Goal: Task Accomplishment & Management: Use online tool/utility

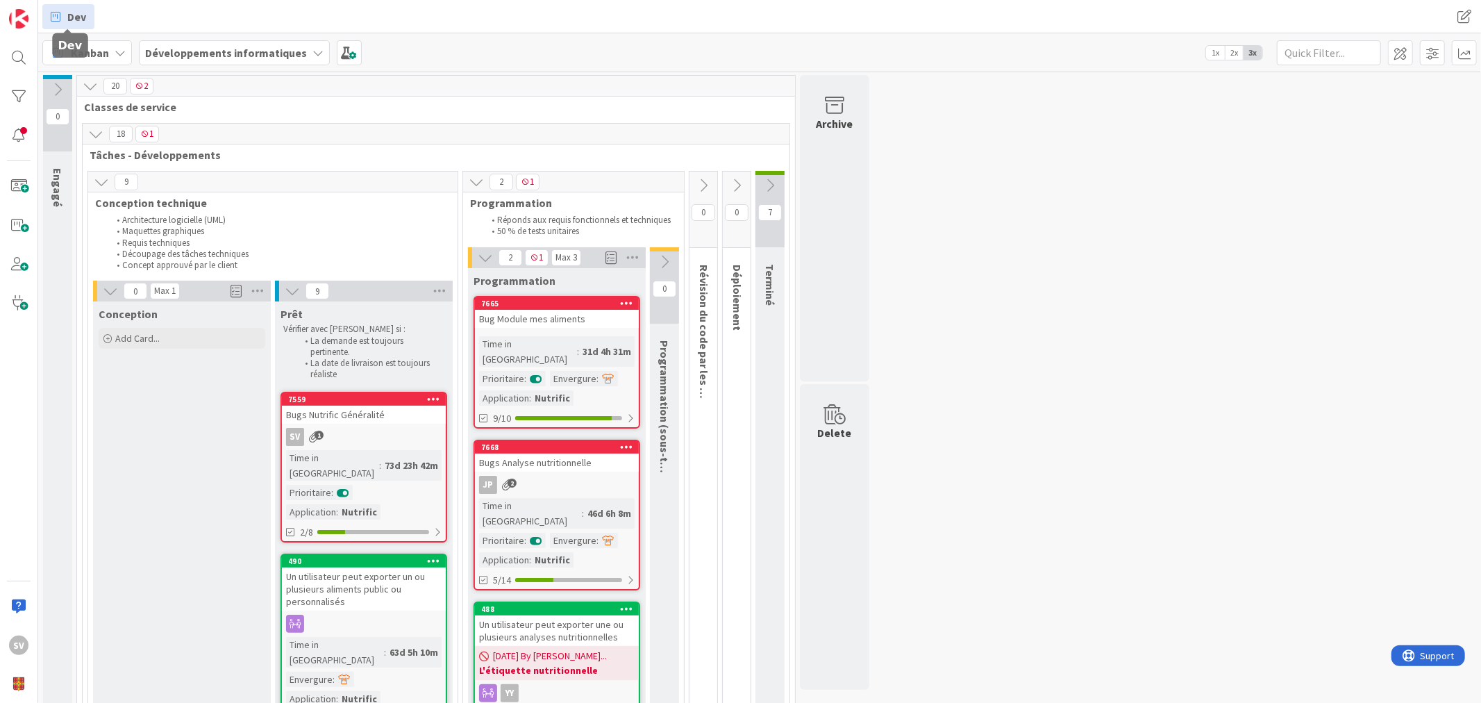
click at [74, 19] on span "Dev" at bounding box center [76, 16] width 19 height 17
click at [187, 52] on b "Développements informatiques" at bounding box center [226, 53] width 162 height 14
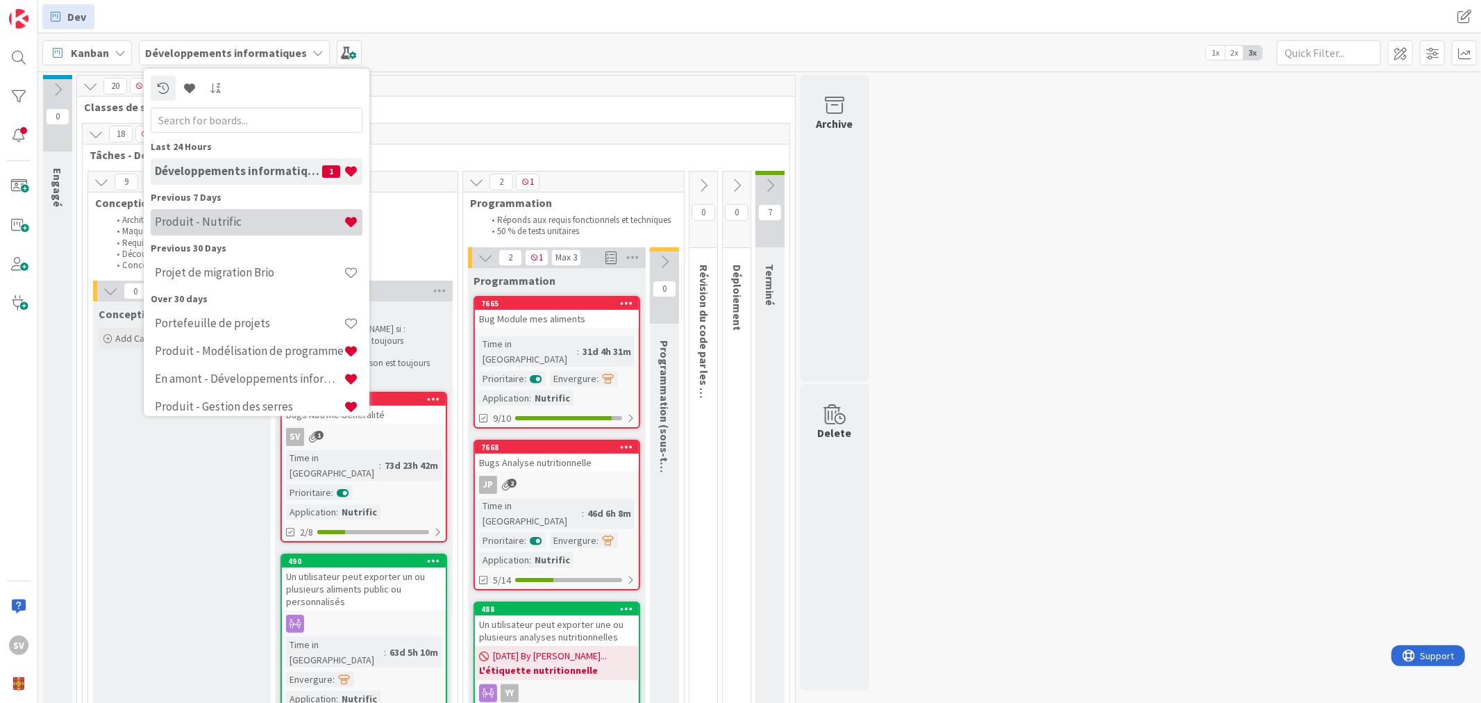
click at [231, 226] on h4 "Produit - Nutrific" at bounding box center [249, 222] width 189 height 14
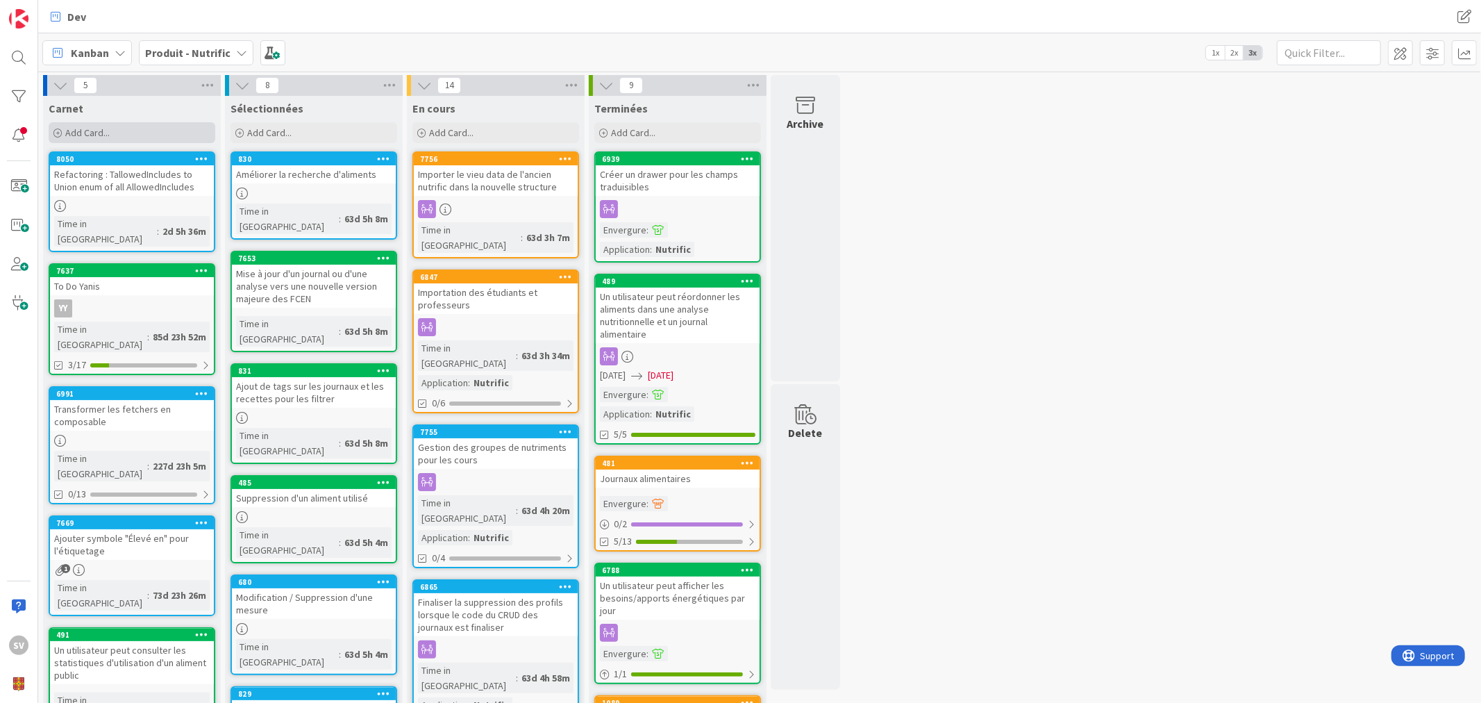
click at [87, 133] on span "Add Card..." at bounding box center [87, 132] width 44 height 12
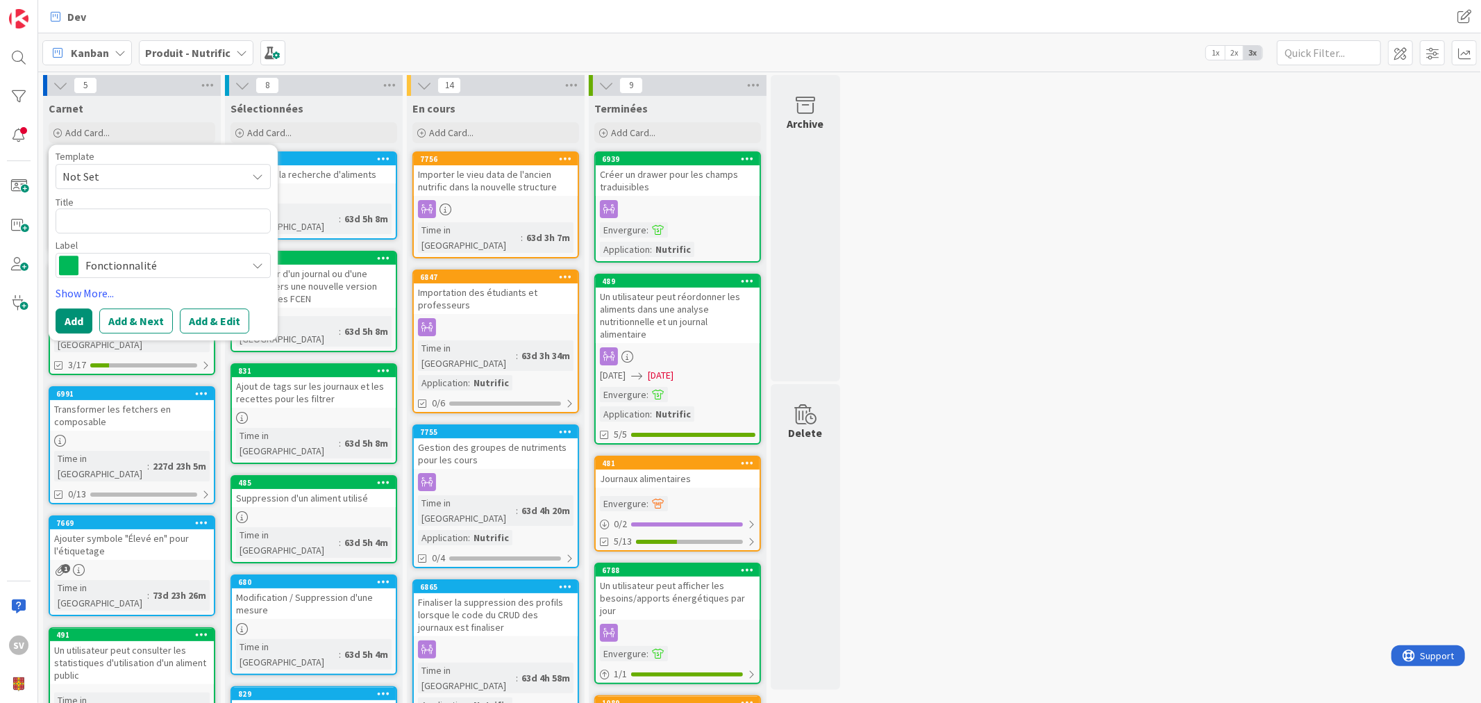
click at [147, 221] on textarea at bounding box center [163, 220] width 215 height 25
type textarea "x"
type textarea "R"
type textarea "x"
type textarea "Re"
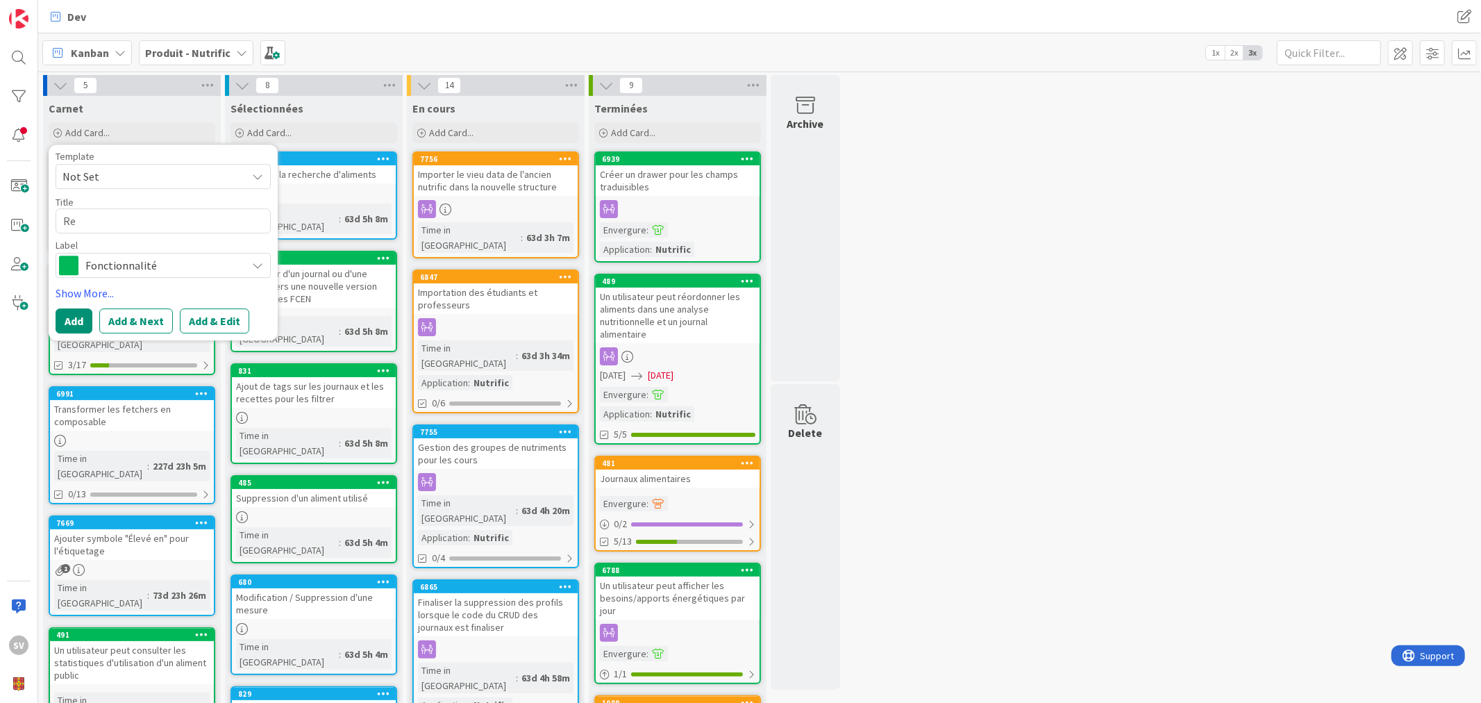
type textarea "x"
type textarea "Ref"
type textarea "x"
type textarea "Refa"
type textarea "x"
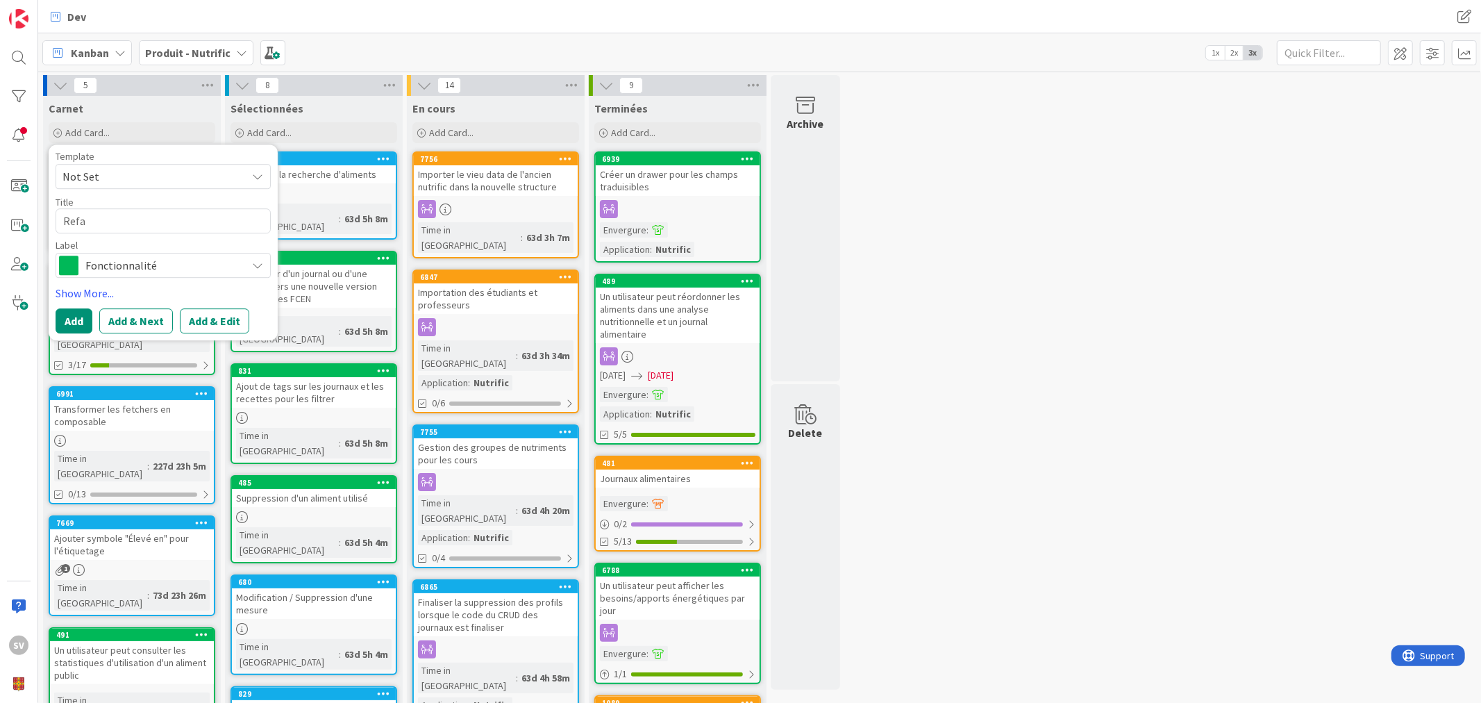
type textarea "Refac"
type textarea "x"
type textarea "Refact"
type textarea "x"
type textarea "Refacto"
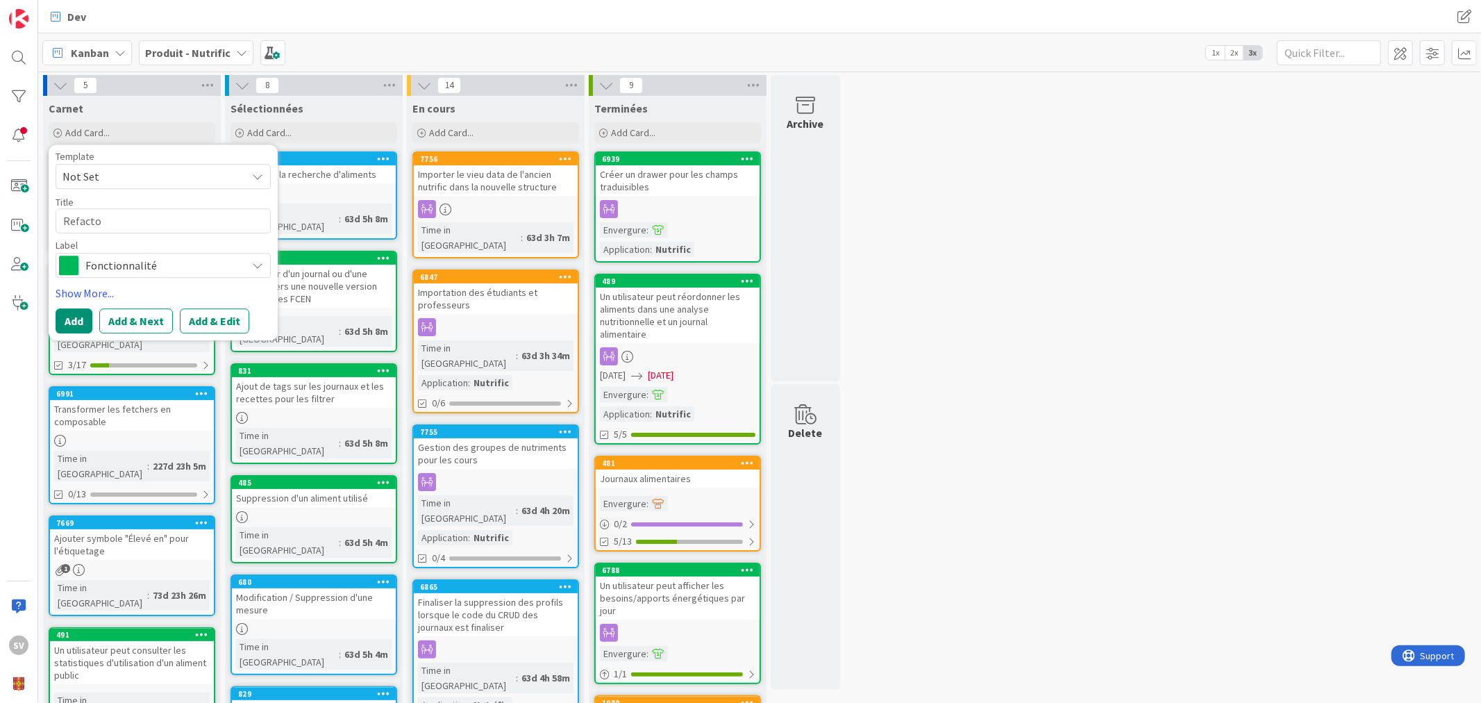
type textarea "x"
type textarea "Refactor"
type textarea "x"
type textarea "Refactori"
type textarea "x"
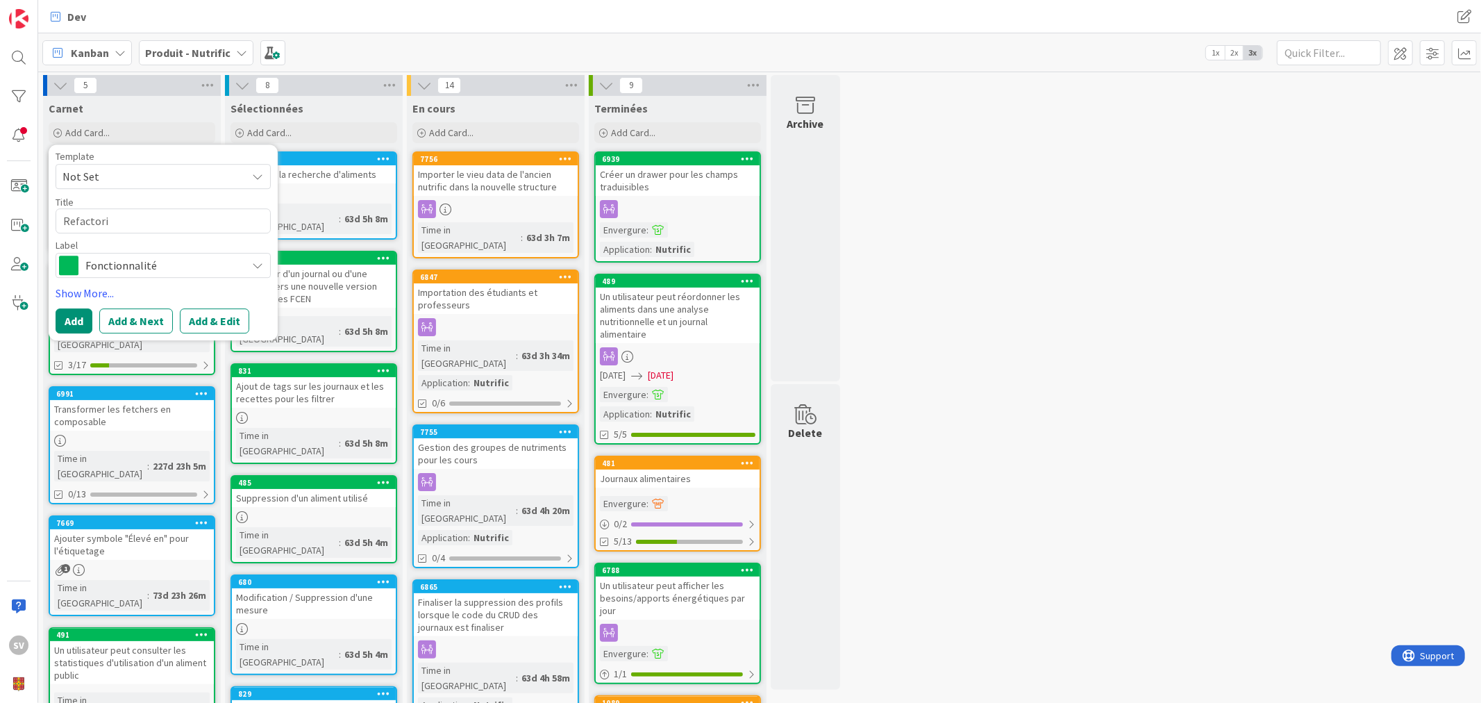
type textarea "Refactorin"
type textarea "x"
type textarea "Refactoring"
click at [126, 262] on span "Fonctionnalité" at bounding box center [162, 265] width 154 height 19
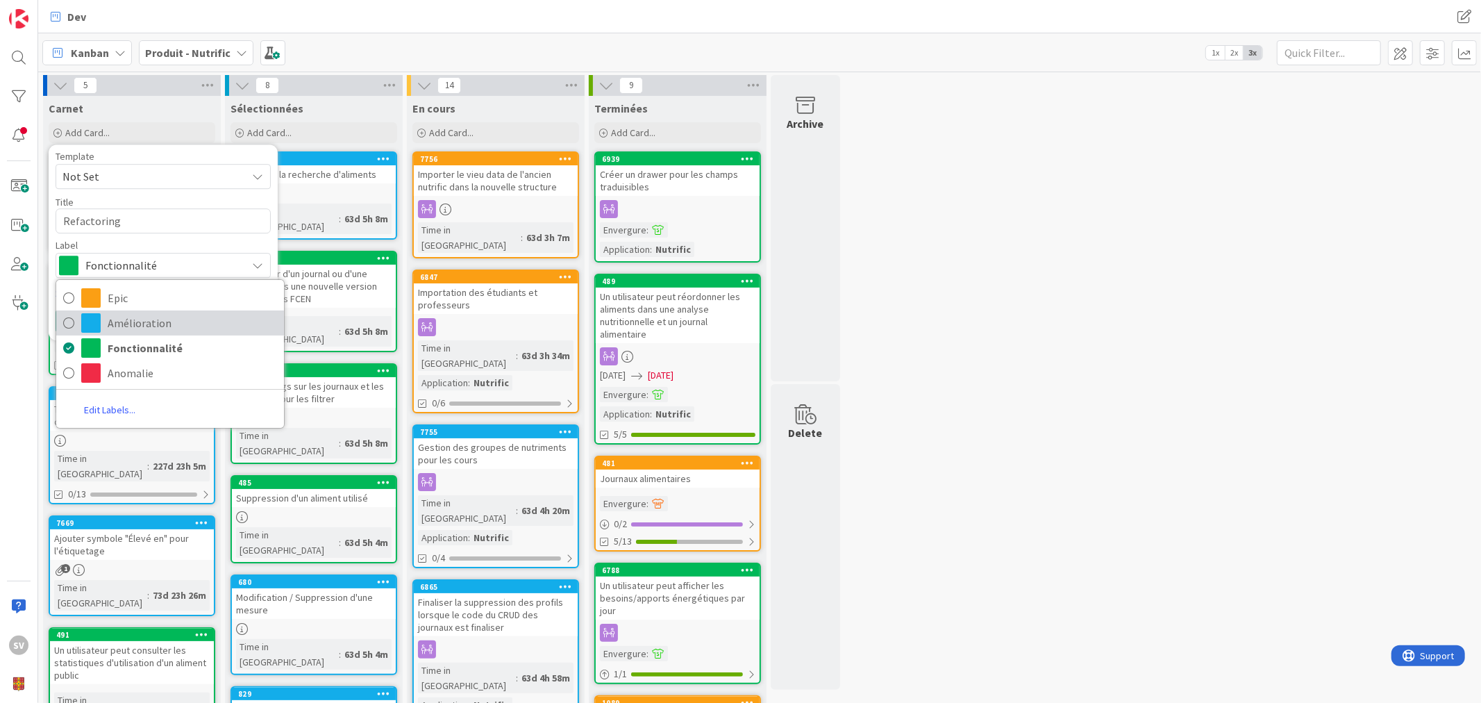
click at [125, 325] on span "Amélioration" at bounding box center [192, 322] width 169 height 21
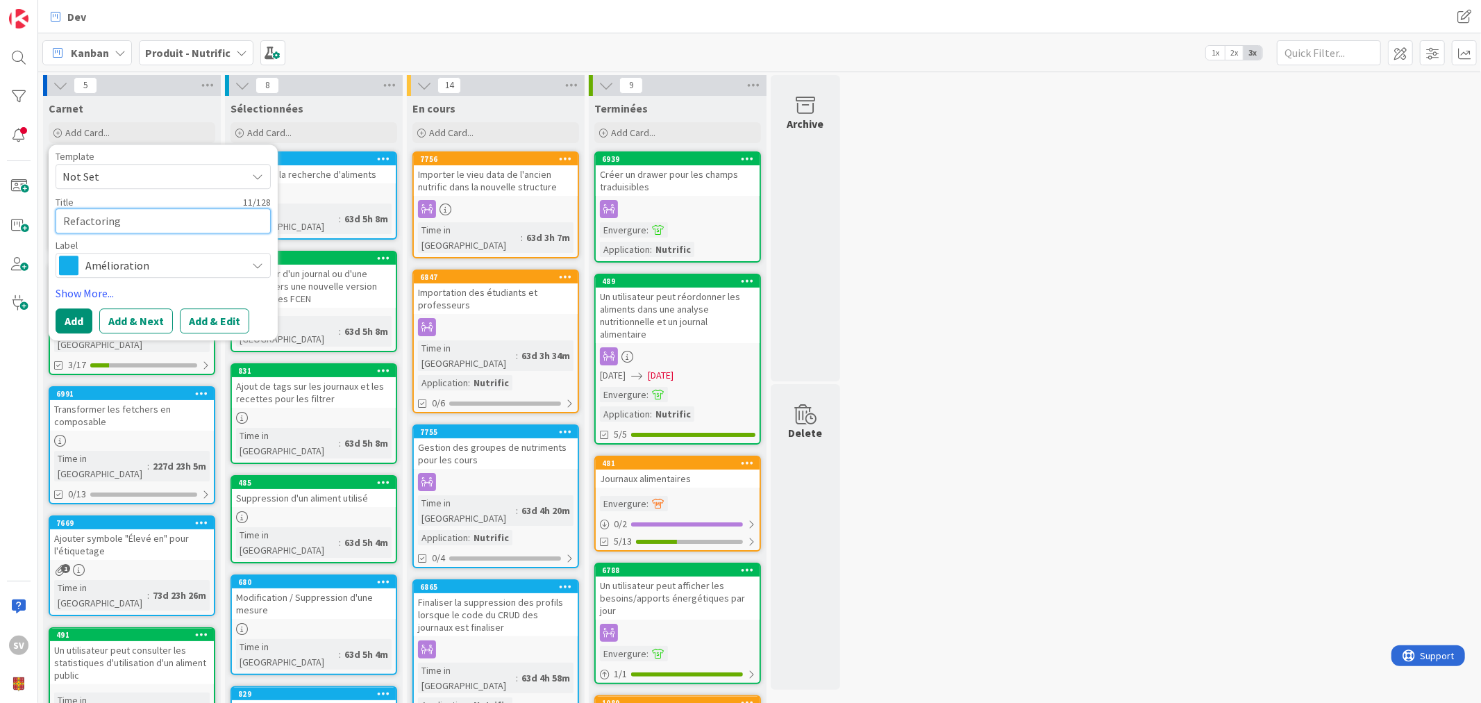
click at [156, 226] on textarea "Refactoring" at bounding box center [163, 220] width 215 height 25
type textarea "x"
type textarea "Refactoring"
type textarea "x"
type textarea "Refactoring -"
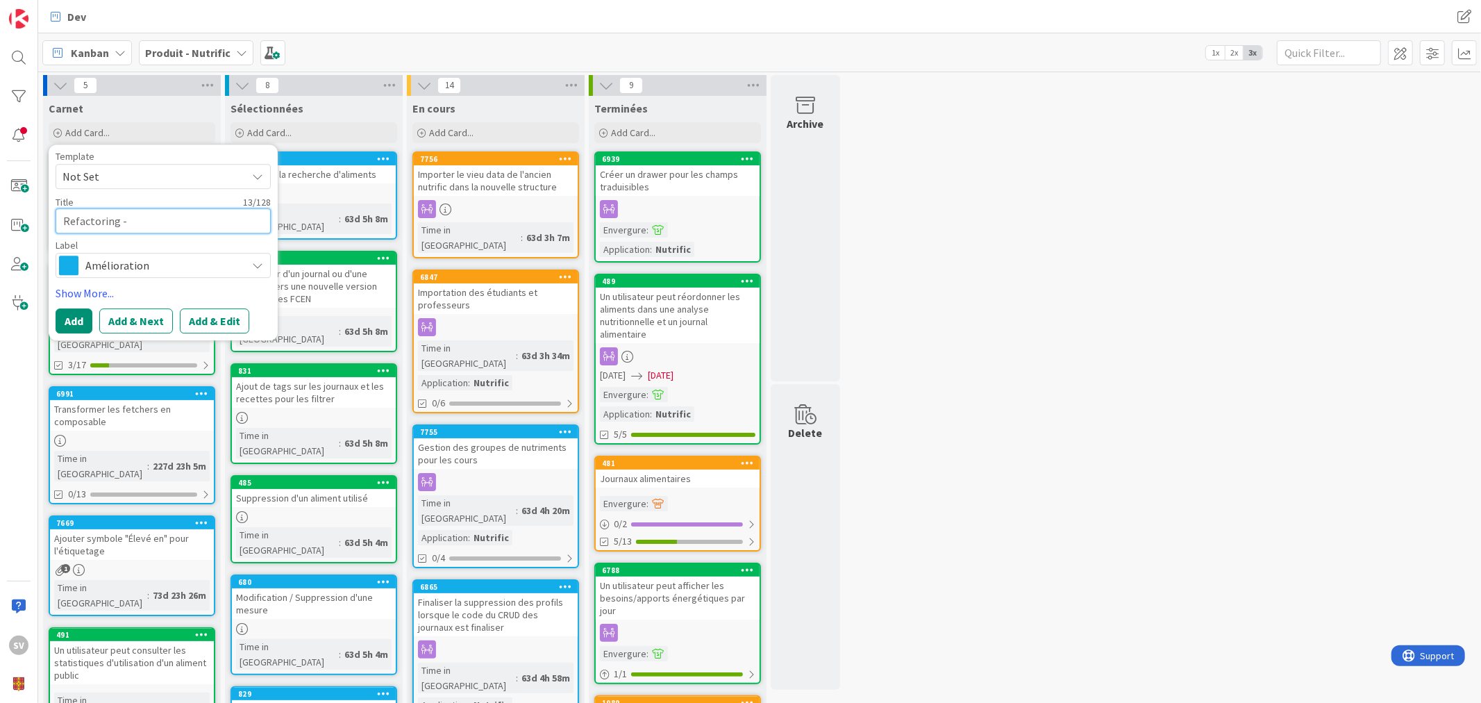
type textarea "x"
type textarea "Refactoring -"
type textarea "x"
type textarea "Refactoring - a"
type textarea "x"
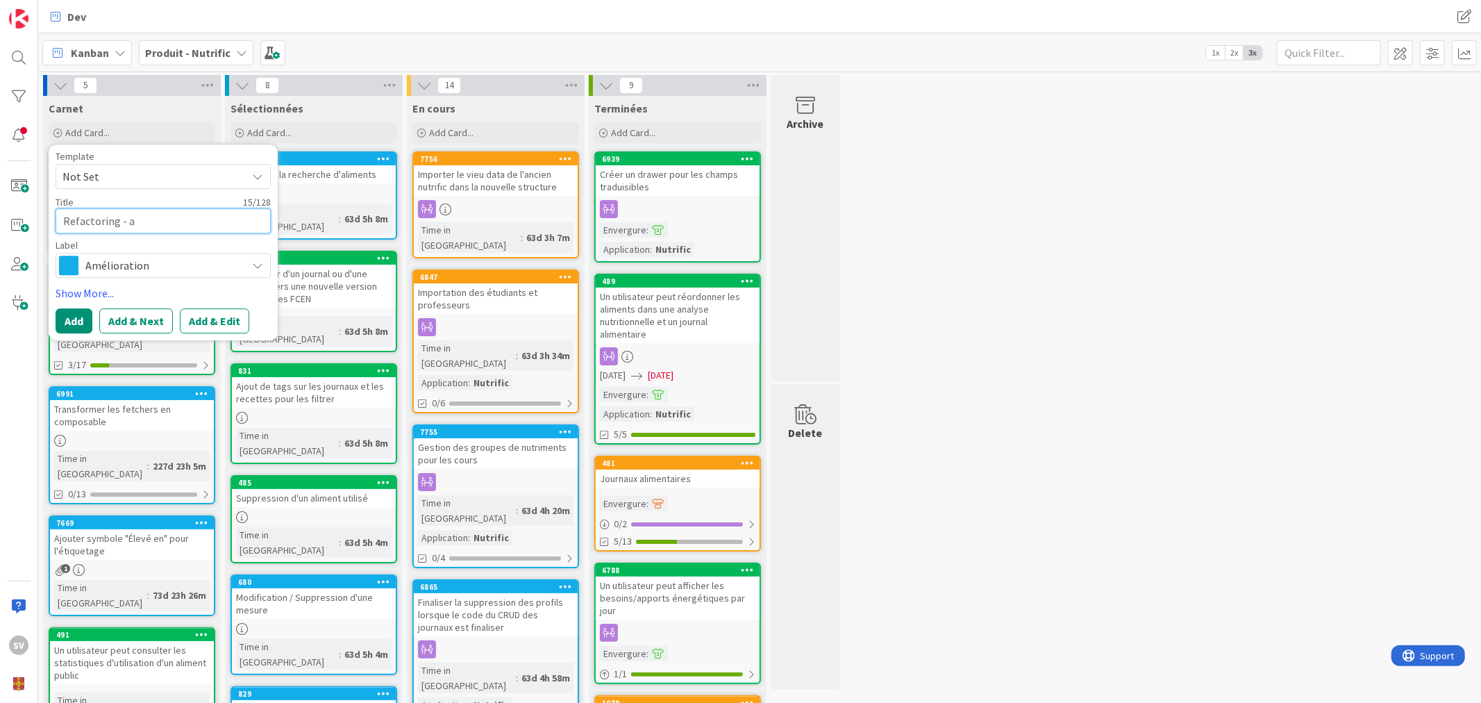
type textarea "Refactoring - al"
type textarea "x"
type textarea "Refactoring - ali"
type textarea "x"
type textarea "Refactoring - alim"
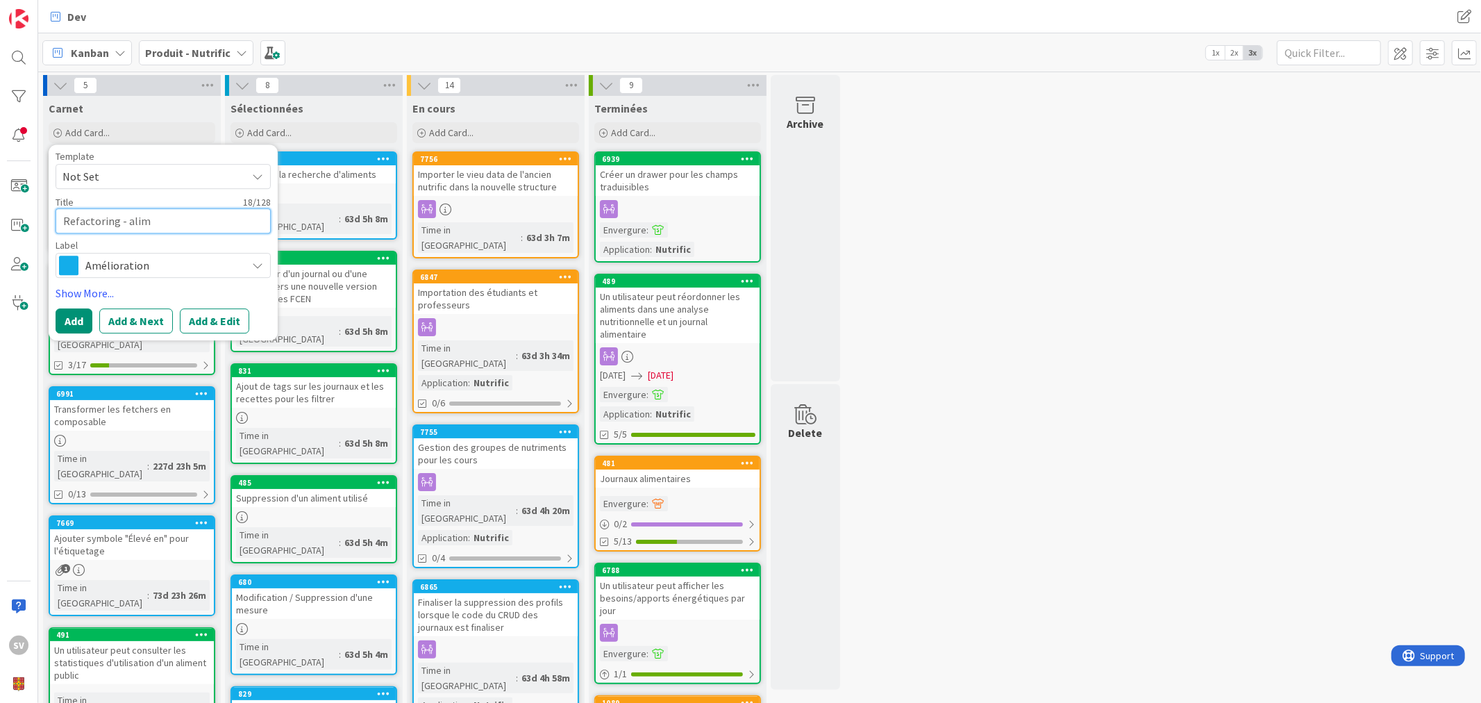
type textarea "x"
type textarea "Refactoring - alime"
type textarea "x"
type textarea "Refactoring - aliment"
type textarea "x"
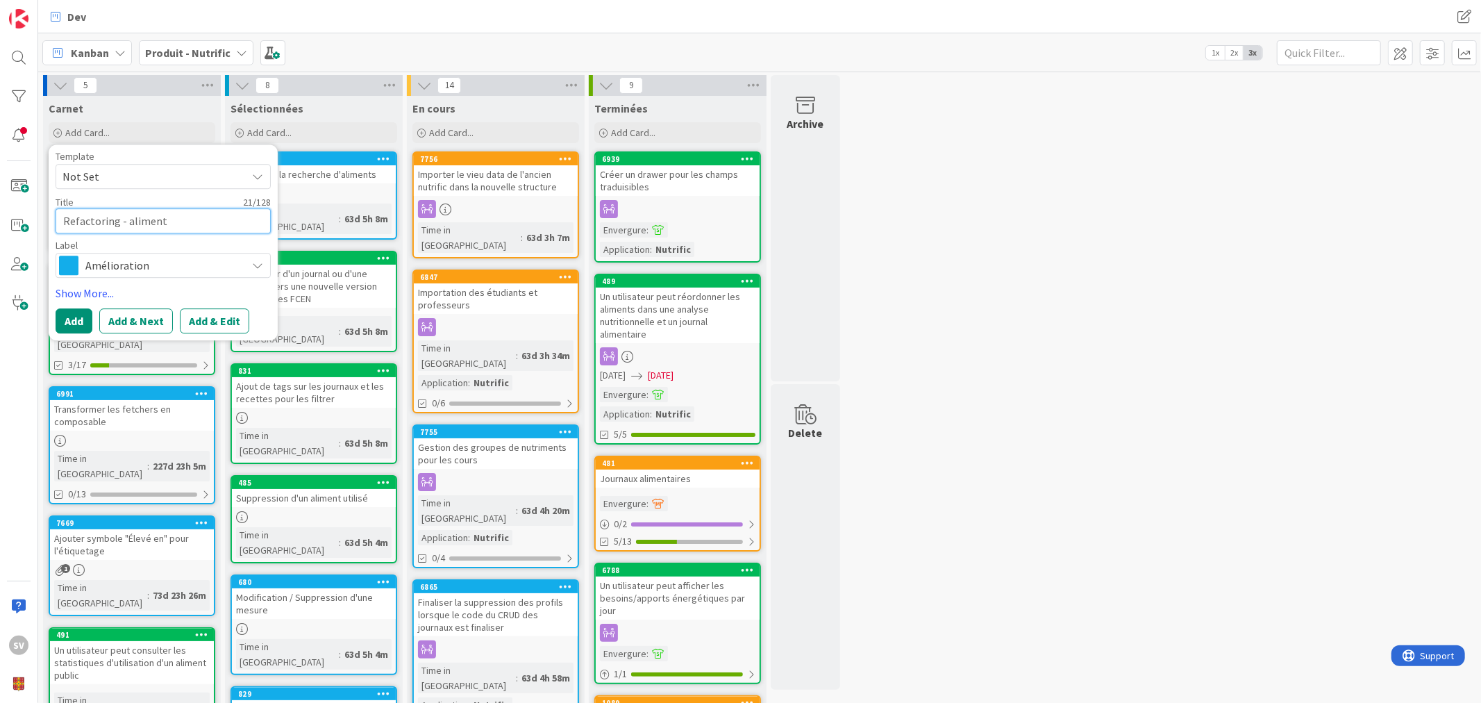
type textarea "Refactoring - aliment"
type textarea "x"
type textarea "Refactoring - aliment d"
type textarea "x"
type textarea "Refactoring - aliment da"
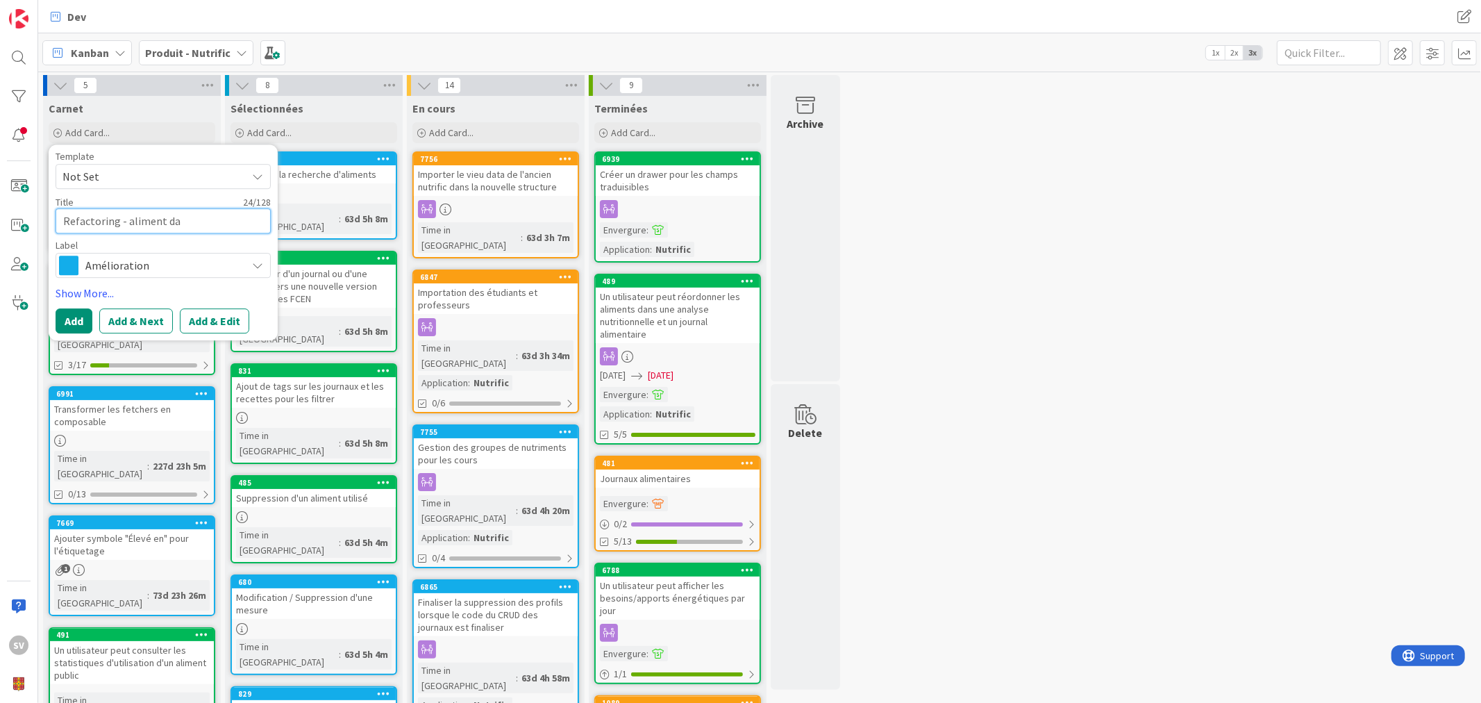
type textarea "x"
type textarea "Refactoring - aliment dan"
type textarea "x"
type textarea "Refactoring - aliment dans"
type textarea "x"
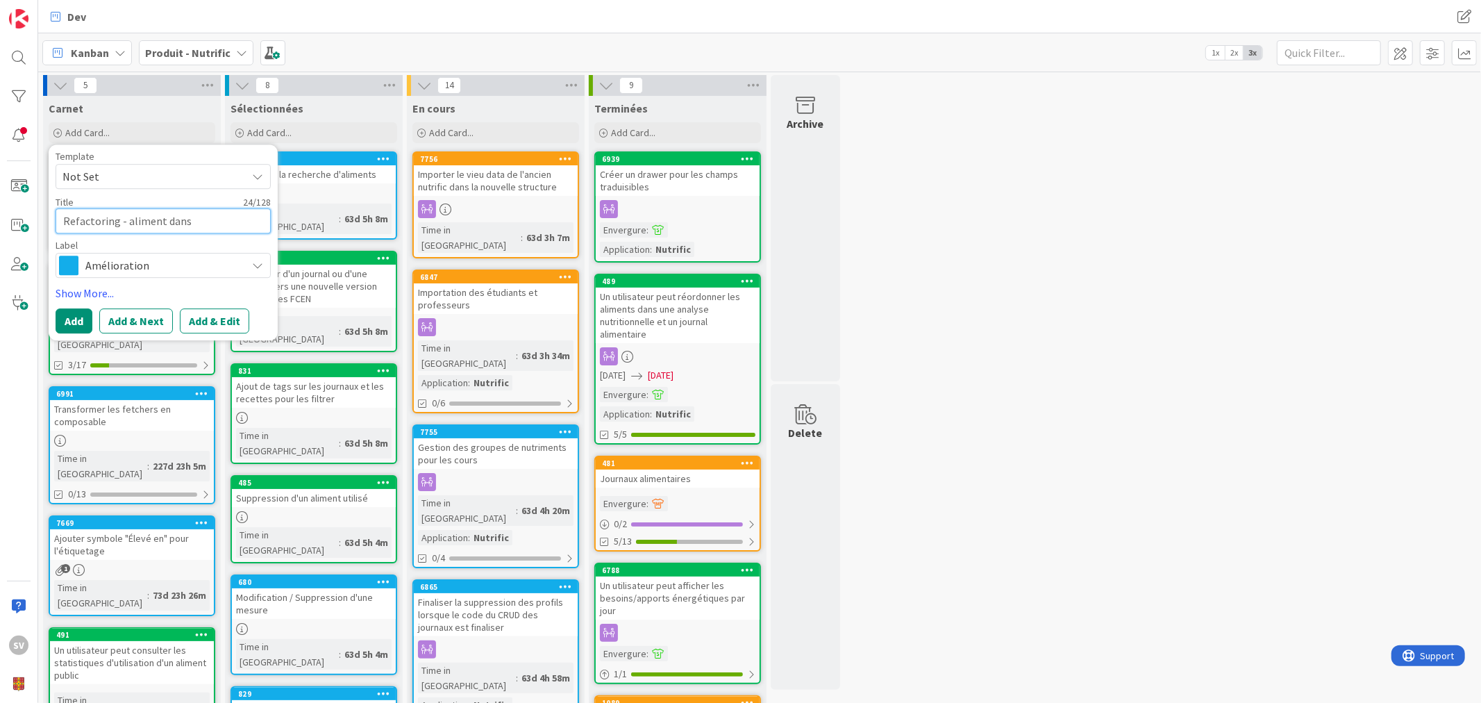
type textarea "Refactoring - aliment dans"
type textarea "x"
type textarea "Refactoring - aliment dans le"
type textarea "x"
type textarea "Refactoring - aliment dans les"
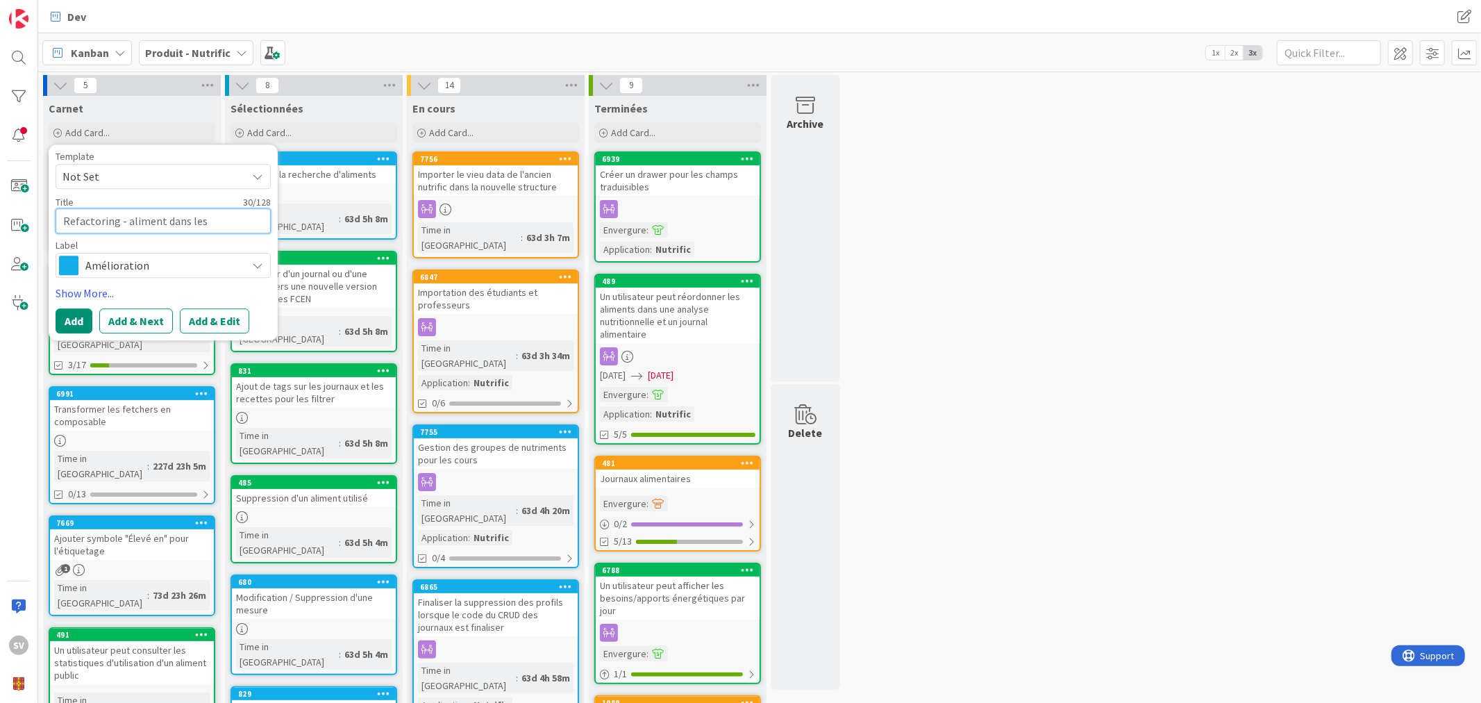
type textarea "x"
type textarea "Refactoring - aliment dans les"
type textarea "x"
type textarea "Refactoring - aliment dans les r"
type textarea "x"
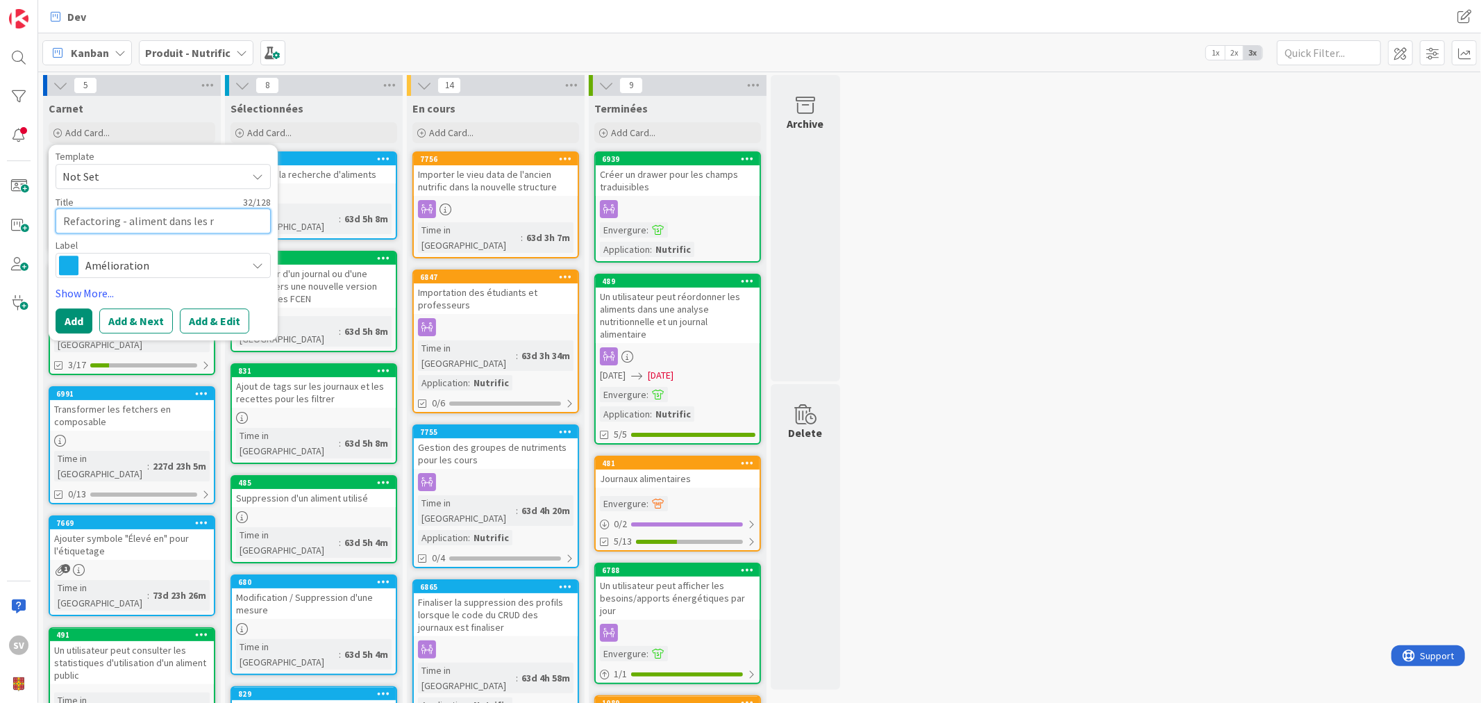
type textarea "Refactoring - aliment dans les re"
type textarea "x"
type textarea "Refactoring - aliment dans les rec"
type textarea "x"
type textarea "Refactoring - aliment dans les rece"
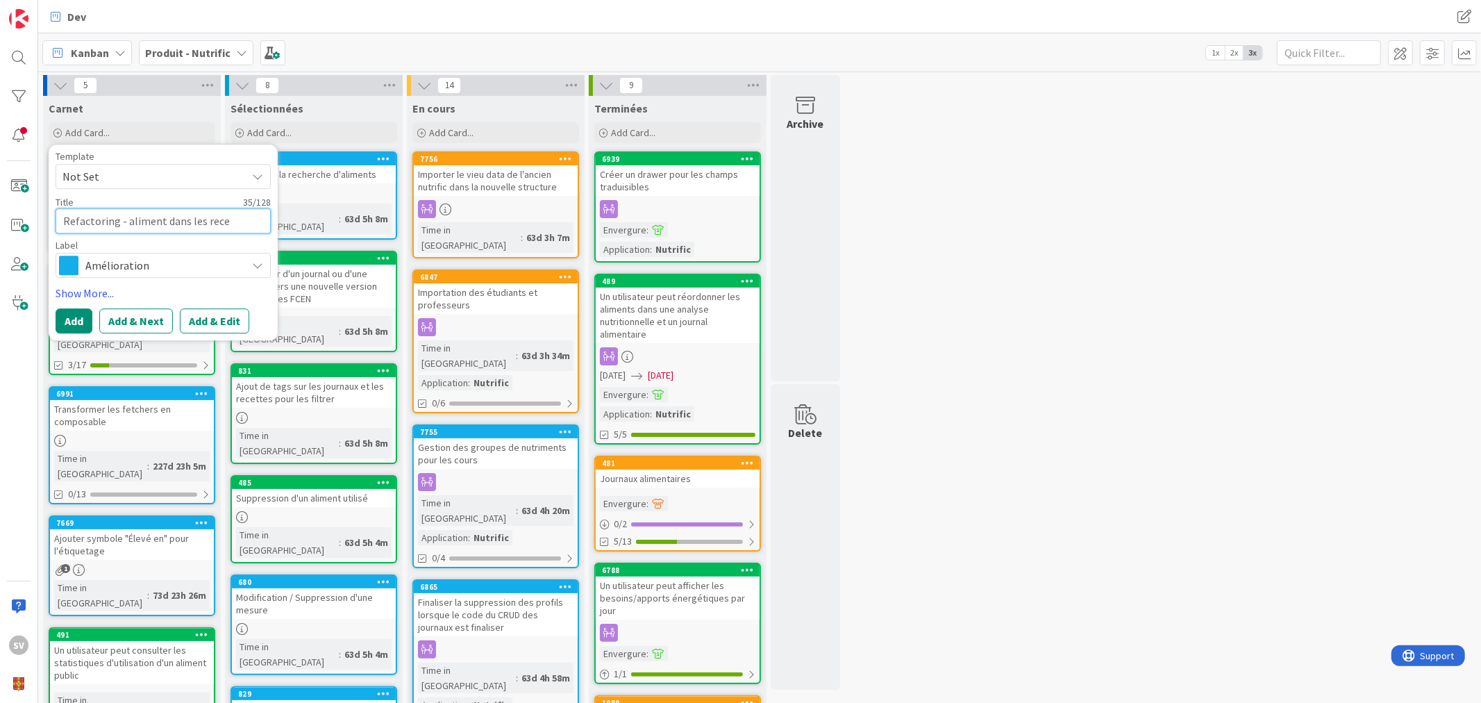
type textarea "x"
type textarea "Refactoring - aliment dans les recet"
type textarea "x"
type textarea "Refactoring - aliment dans les recett"
type textarea "x"
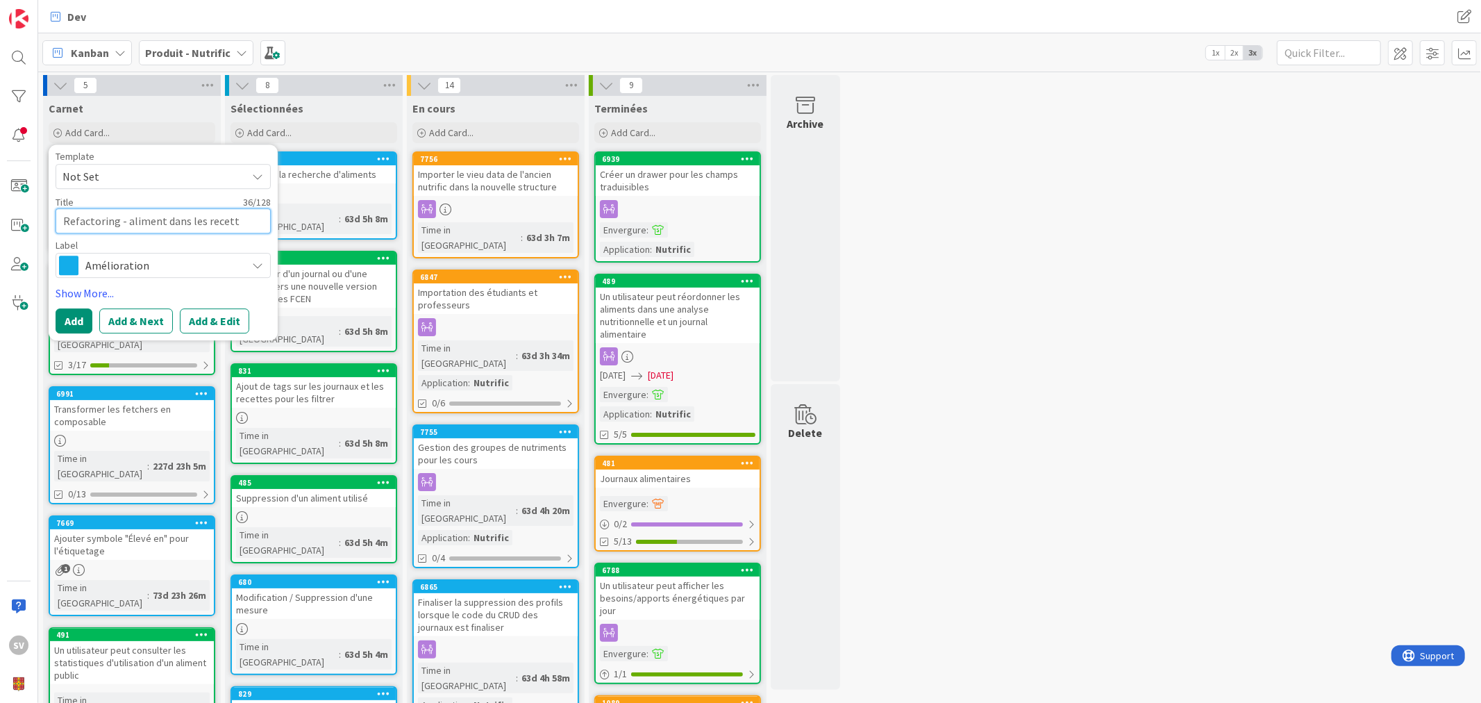
type textarea "Refactoring - aliment dans les recette"
type textarea "x"
type textarea "Refactoring - aliment dans les recettes"
type textarea "x"
type textarea "Refactoring - aliment dans les recettes e"
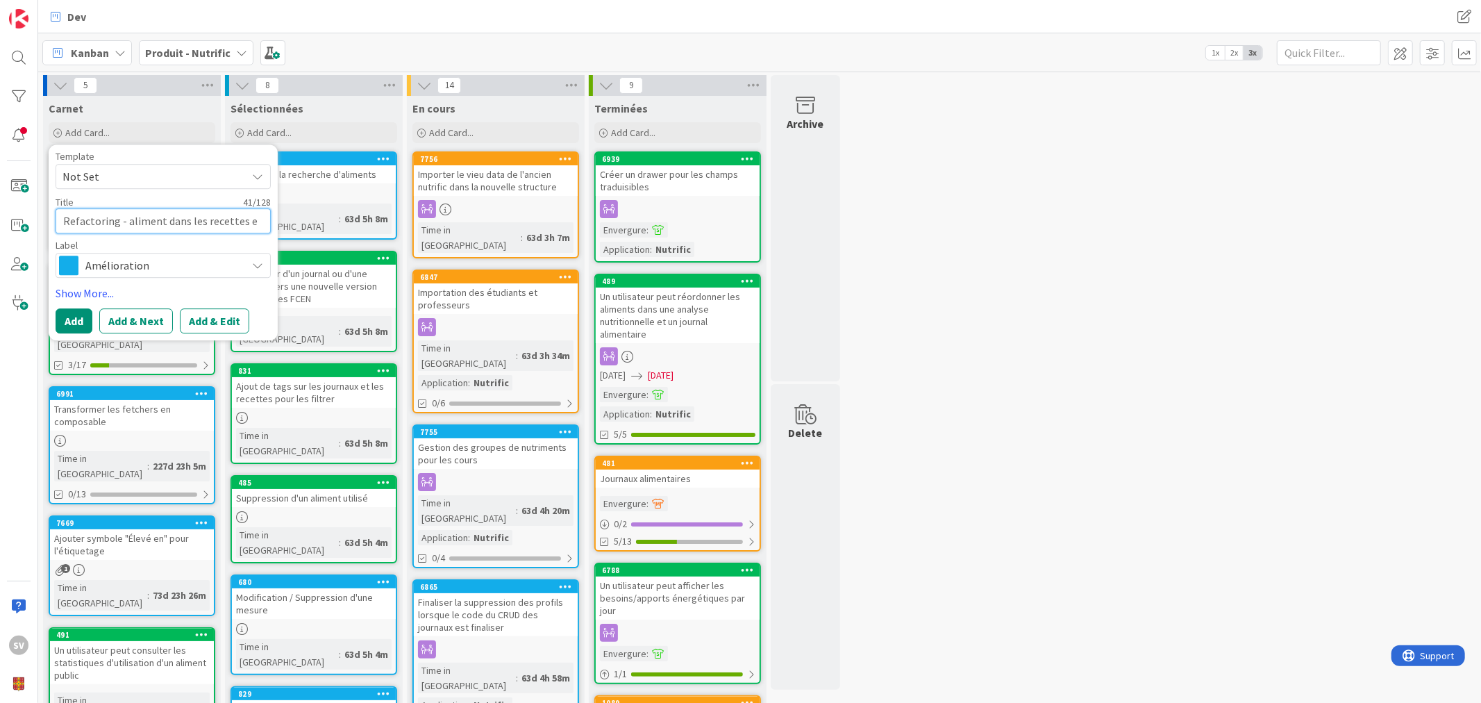
type textarea "x"
type textarea "Refactoring - aliment dans les recettes et"
type textarea "x"
type textarea "Refactoring - aliment dans les recettes et"
type textarea "x"
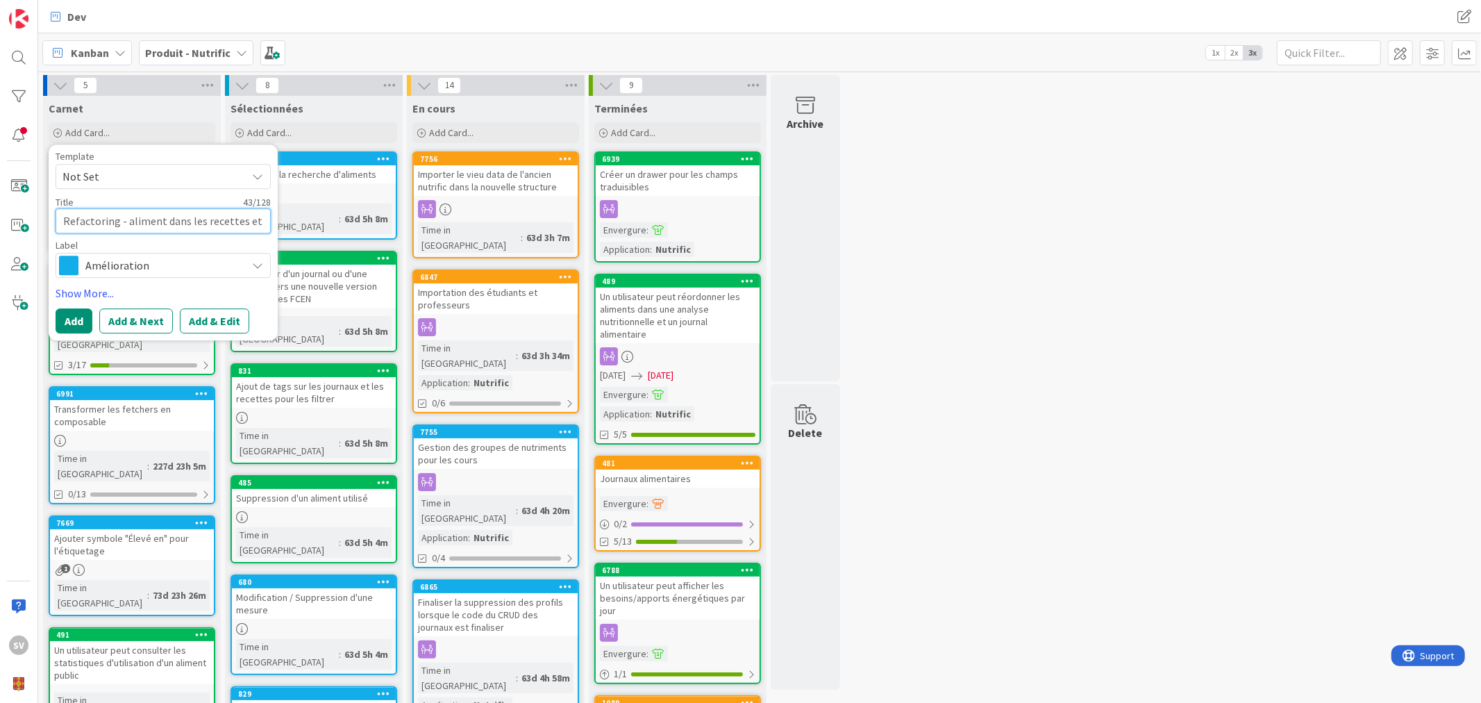
type textarea "Refactoring - aliment dans les recettes et l"
type textarea "x"
type textarea "Refactoring - aliment dans les recettes et le"
type textarea "x"
type textarea "Refactoring - aliment dans les recettes et les"
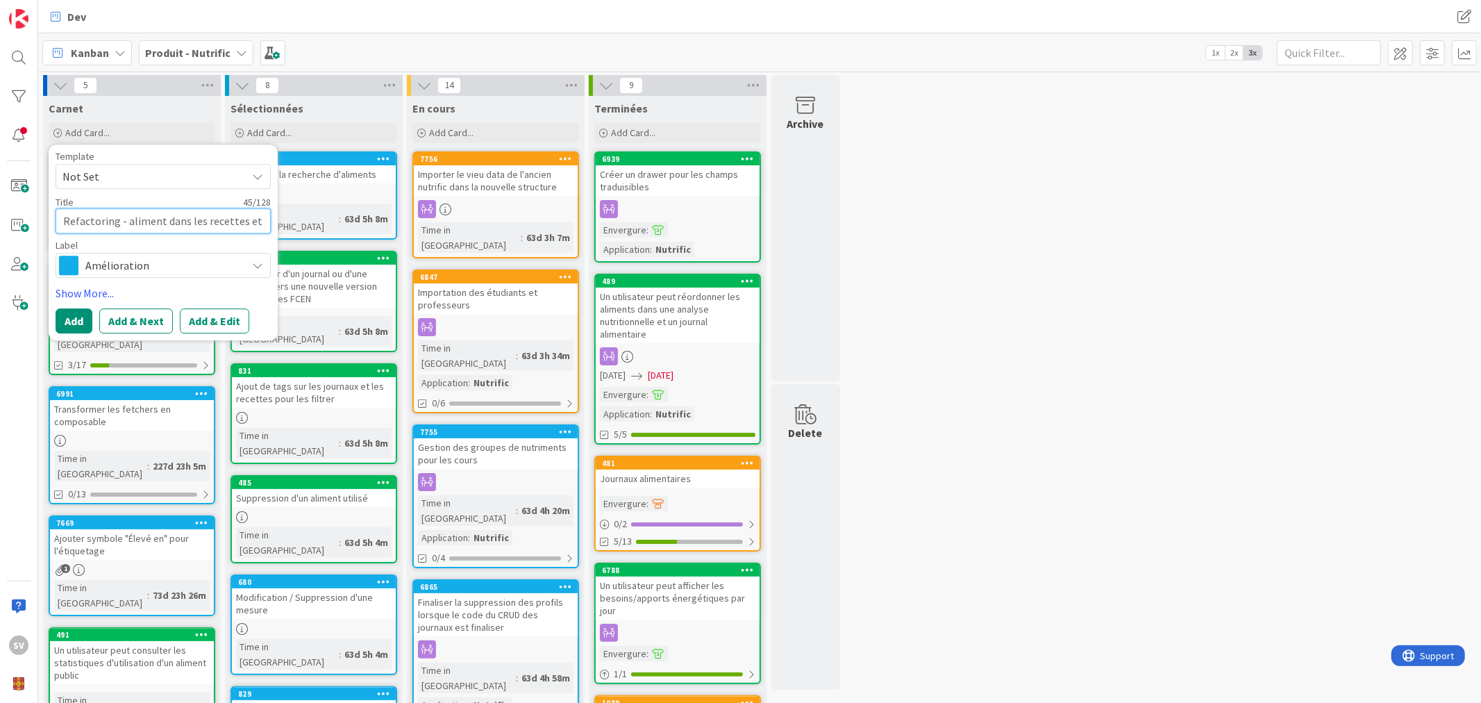
type textarea "x"
type textarea "Refactoring - aliment dans les recettes et les"
type textarea "x"
type textarea "Refactoring - aliment dans les recettes et les j"
type textarea "x"
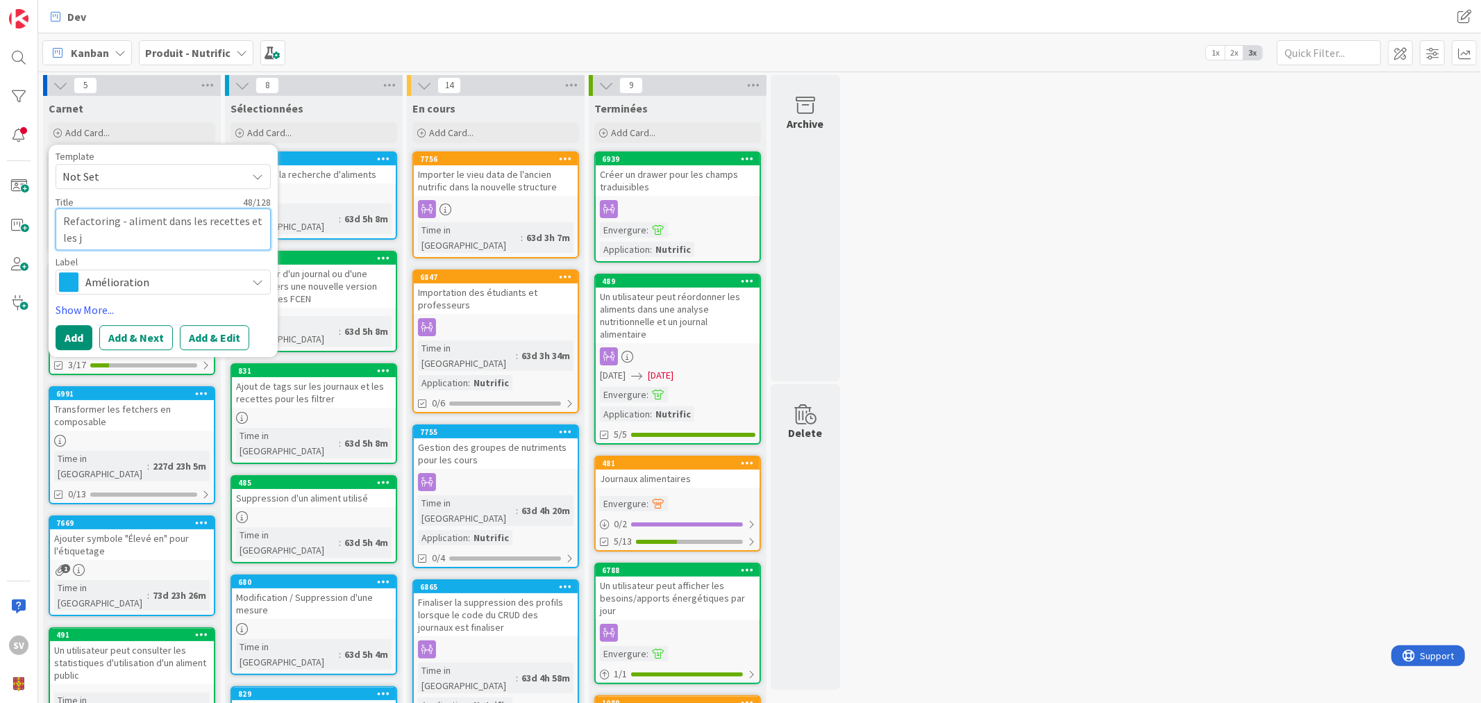
type textarea "Refactoring - aliment dans les recettes et les jo"
type textarea "x"
type textarea "Refactoring - aliment dans les recettes et les jou"
type textarea "x"
type textarea "Refactoring - aliment dans les recettes et les jour"
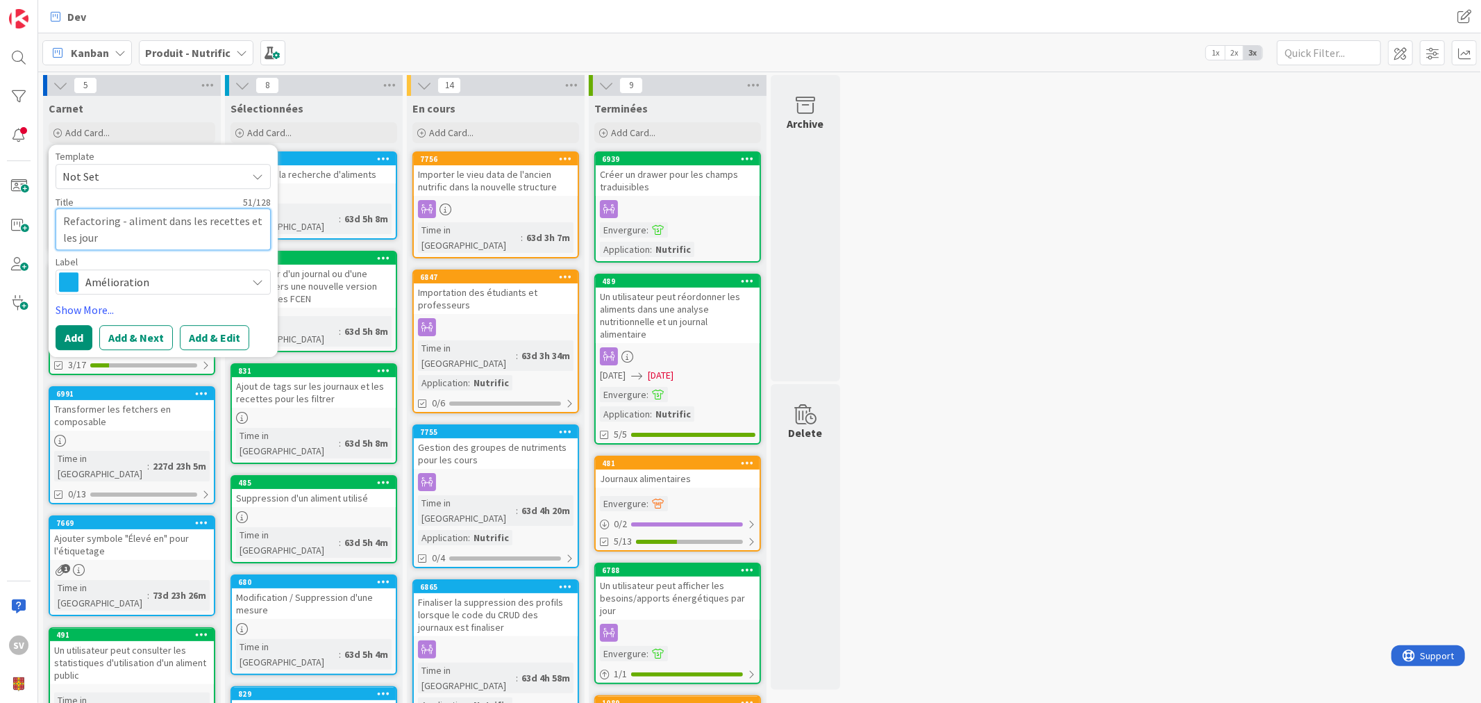
type textarea "x"
type textarea "Refactoring - aliment dans les recettes et les journ"
type textarea "x"
type textarea "Refactoring - aliment dans les recettes et les journa"
type textarea "x"
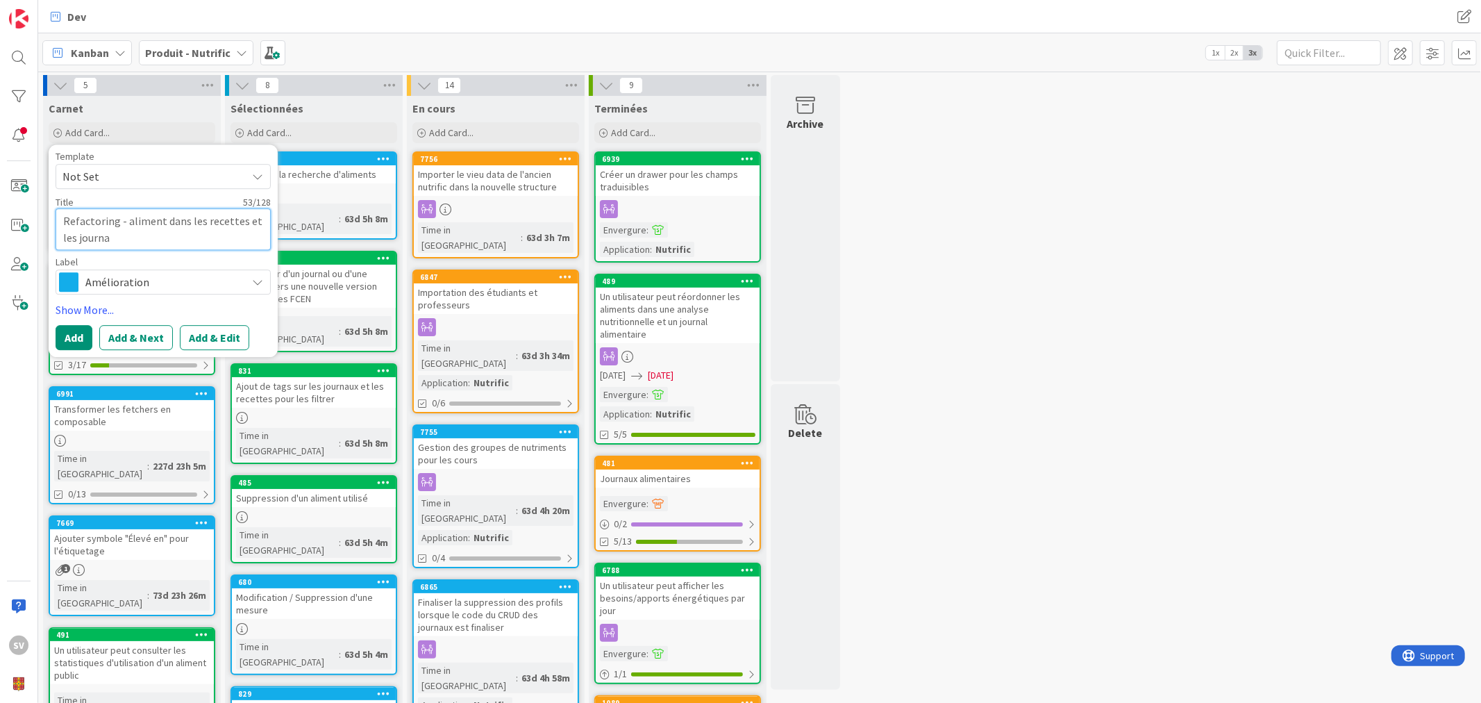
type textarea "Refactoring - aliment dans les recettes et les journau"
type textarea "x"
type textarea "Refactoring - aliment dans les recettes et les journaux"
click at [126, 217] on textarea "Refactoring - aliment dans les recettes et les journaux" at bounding box center [163, 229] width 215 height 42
type textarea "x"
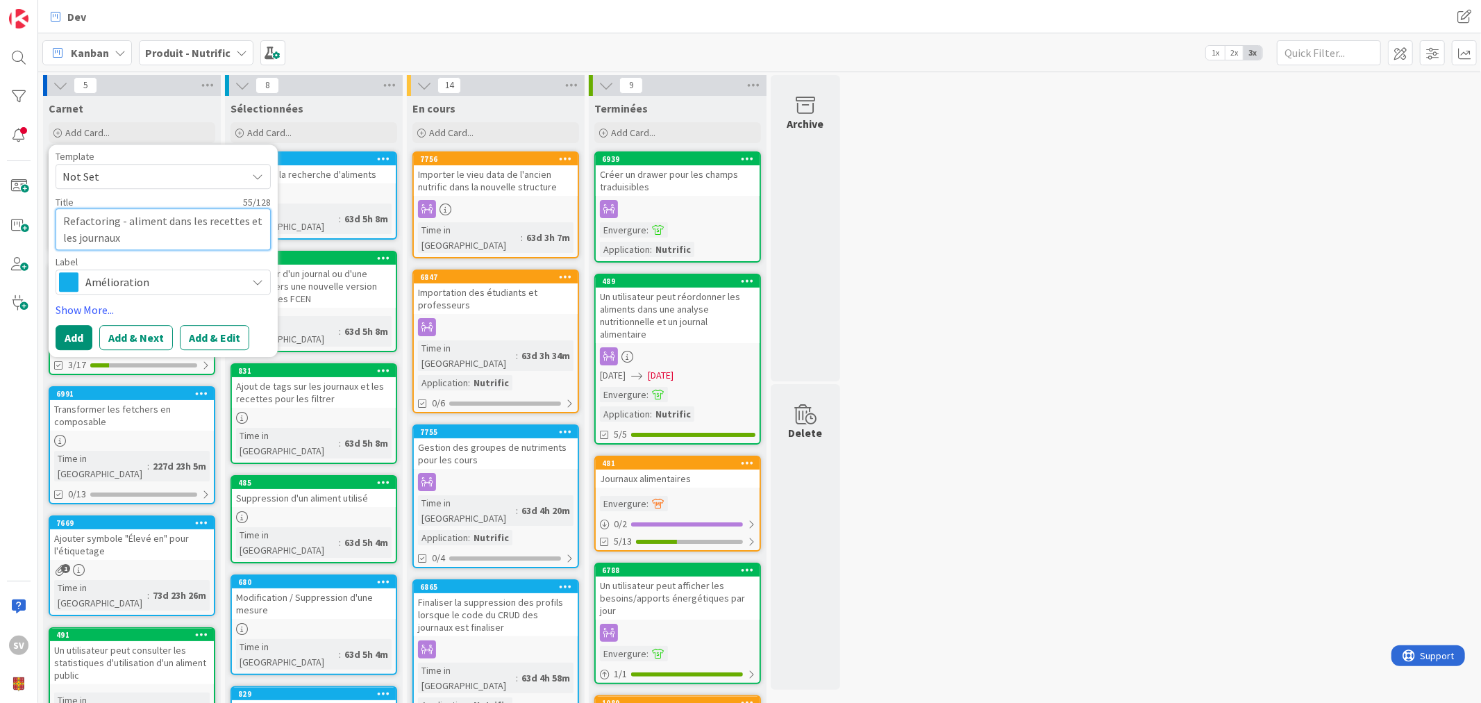
type textarea "Refactoring - maliment dans les recettes et les journaux"
type textarea "x"
type textarea "Refactoring - mêaliment dans les recettes et les journaux"
type textarea "x"
type textarea "Refactoring - mêmaliment dans les recettes et les journaux"
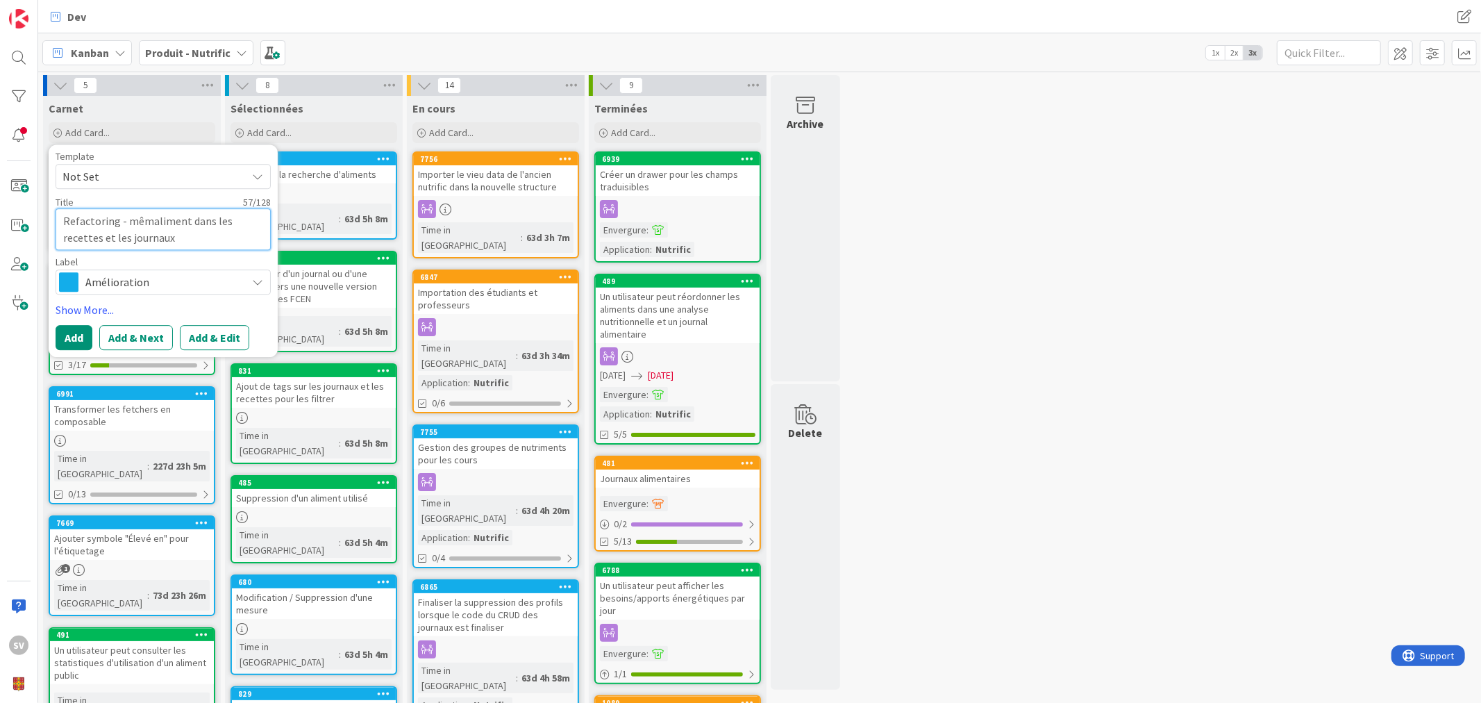
type textarea "x"
type textarea "Refactoring - mêmealiment dans les recettes et les journaux"
type textarea "x"
type textarea "Refactoring - même aliment dans les recettes et les journaux"
click at [87, 333] on button "Add" at bounding box center [74, 337] width 37 height 25
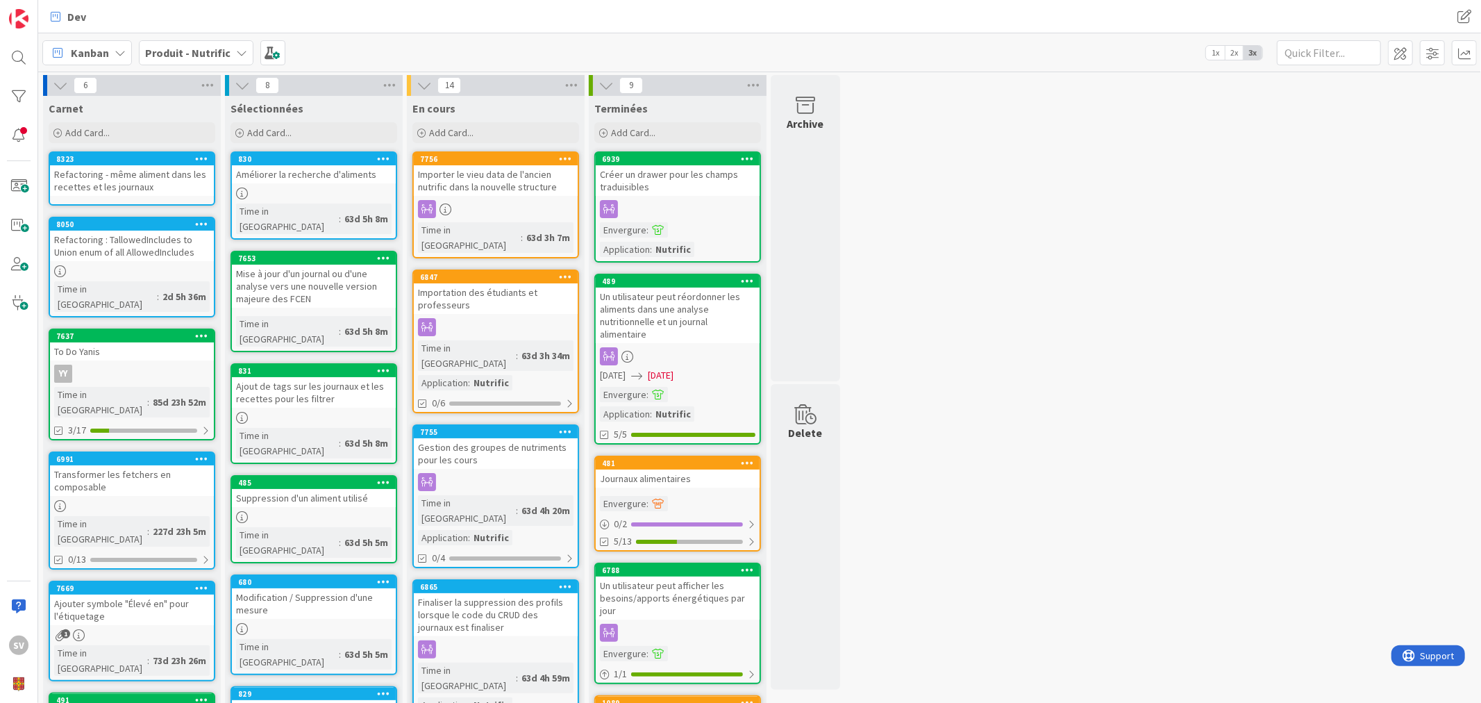
click at [142, 177] on div "Refactoring - même aliment dans les recettes et les journaux" at bounding box center [132, 180] width 164 height 31
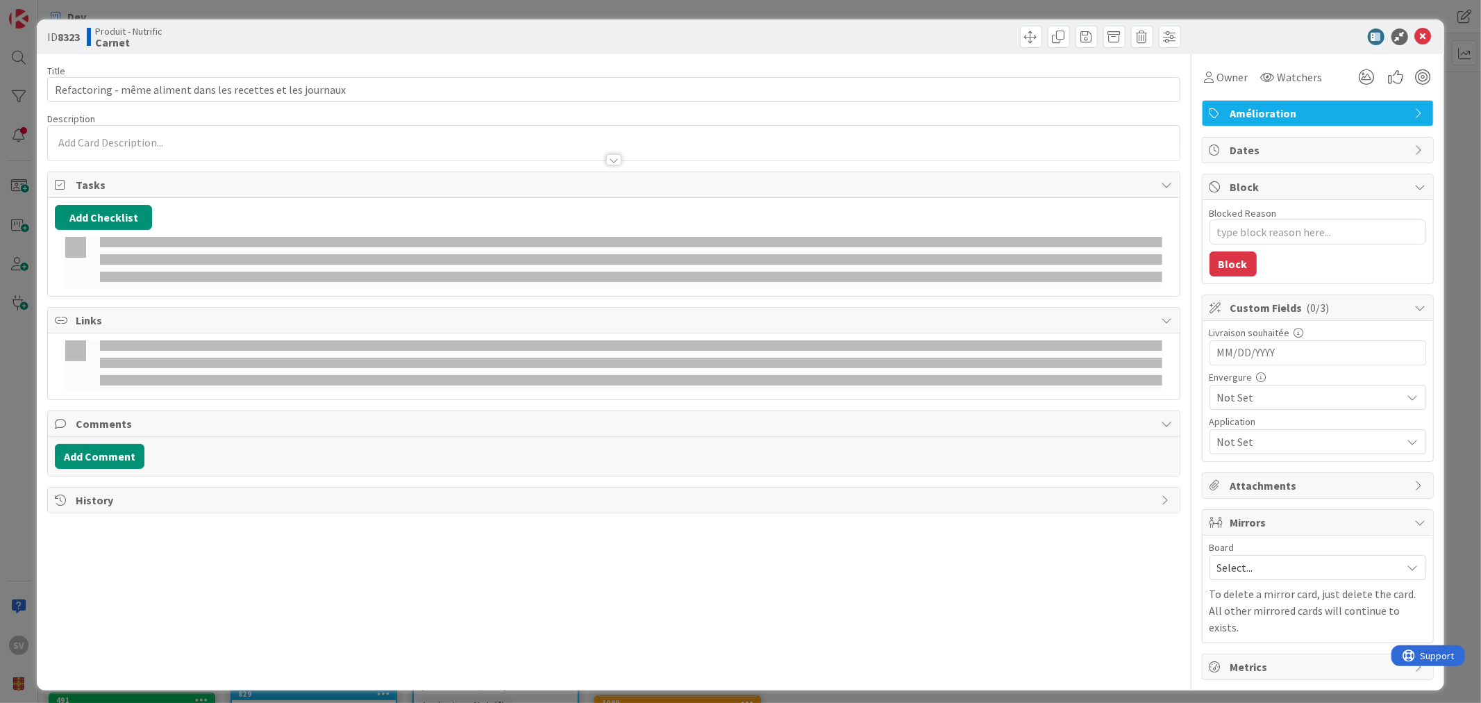
type textarea "x"
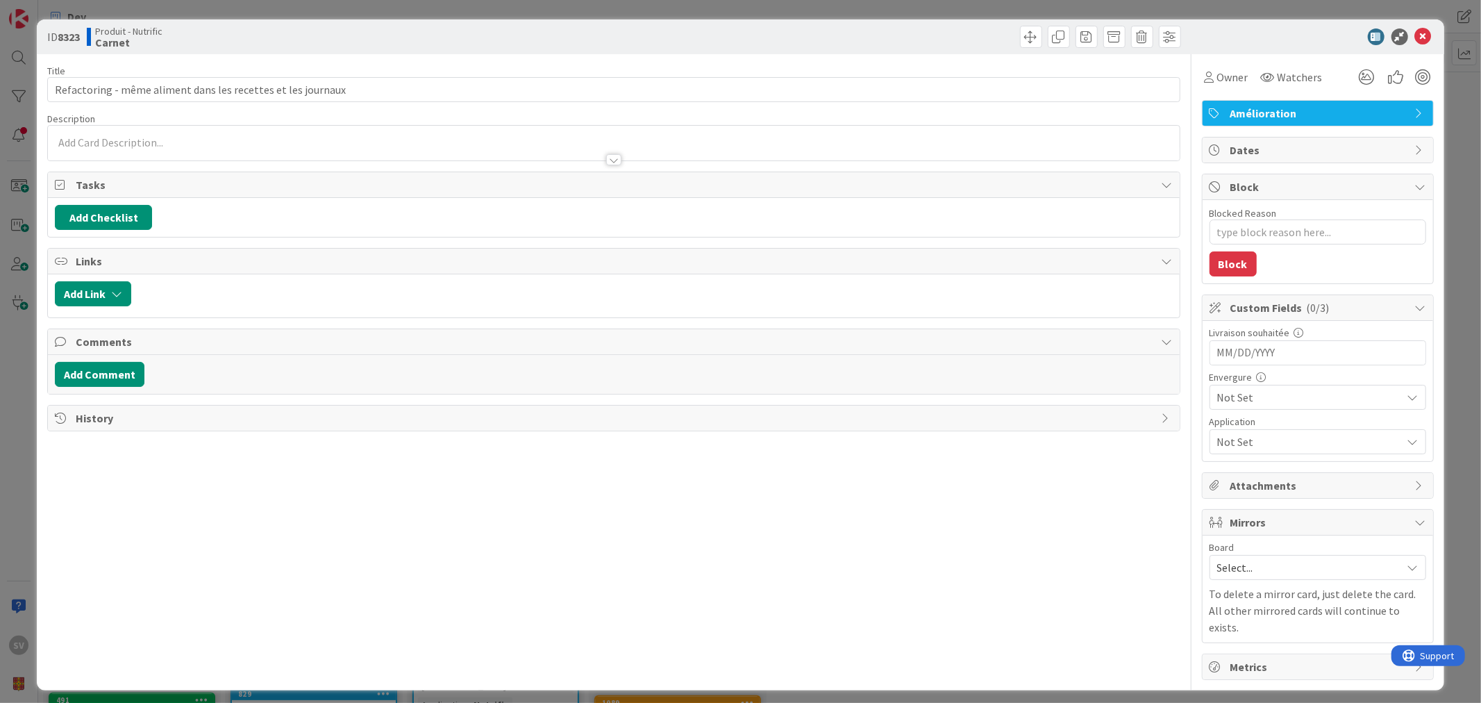
click at [162, 149] on div at bounding box center [613, 153] width 1131 height 15
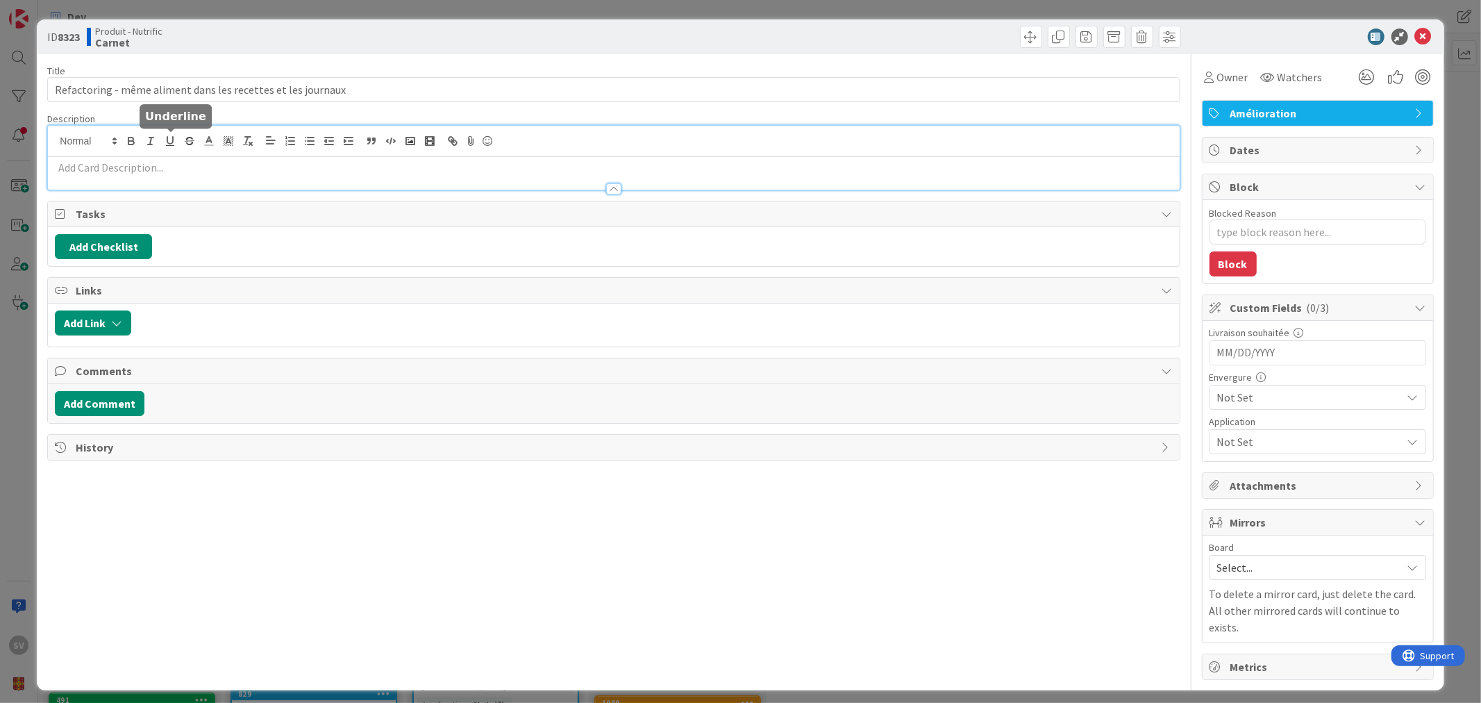
click at [137, 169] on p at bounding box center [613, 168] width 1117 height 16
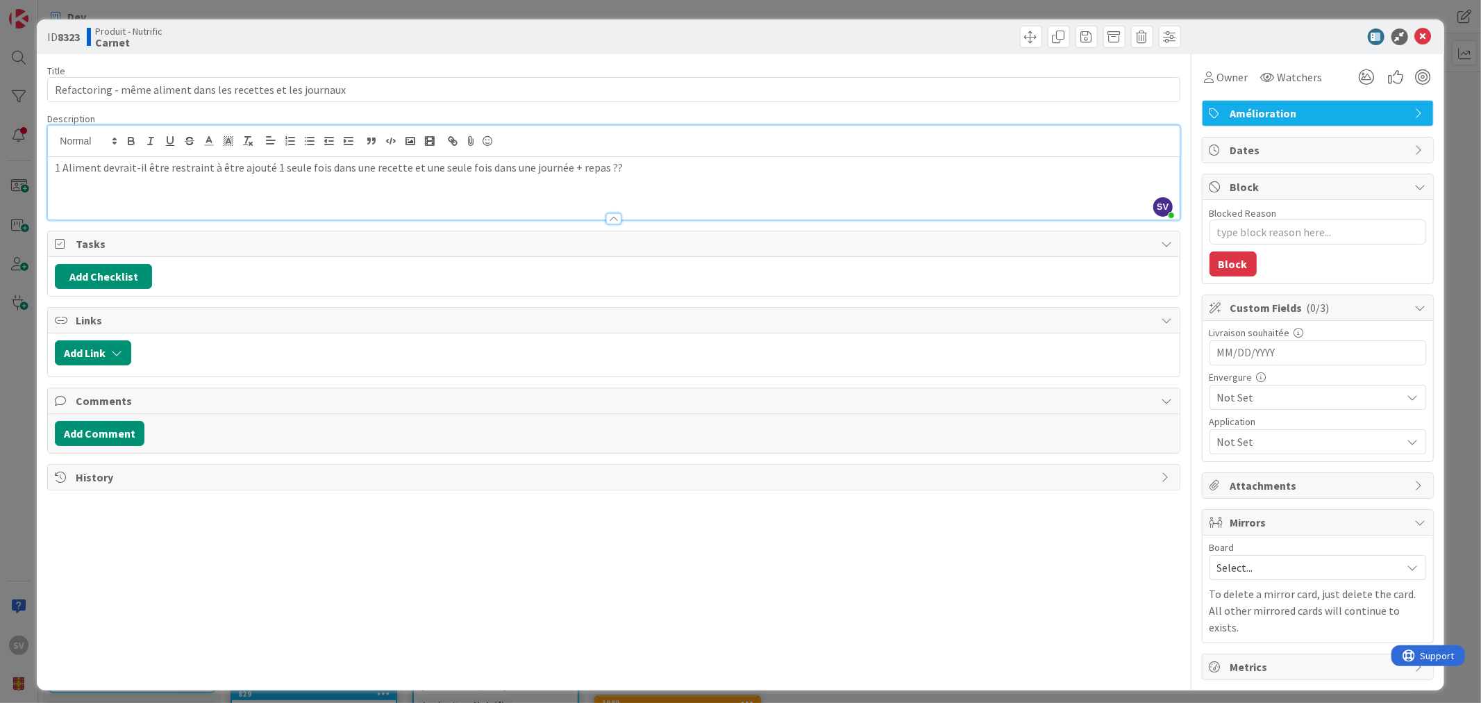
click at [564, 167] on p "1 Aliment devrait-il être restraint à être ajouté 1 seule fois dans une recette…" at bounding box center [613, 168] width 1117 height 16
click at [1429, 35] on icon at bounding box center [1423, 36] width 17 height 17
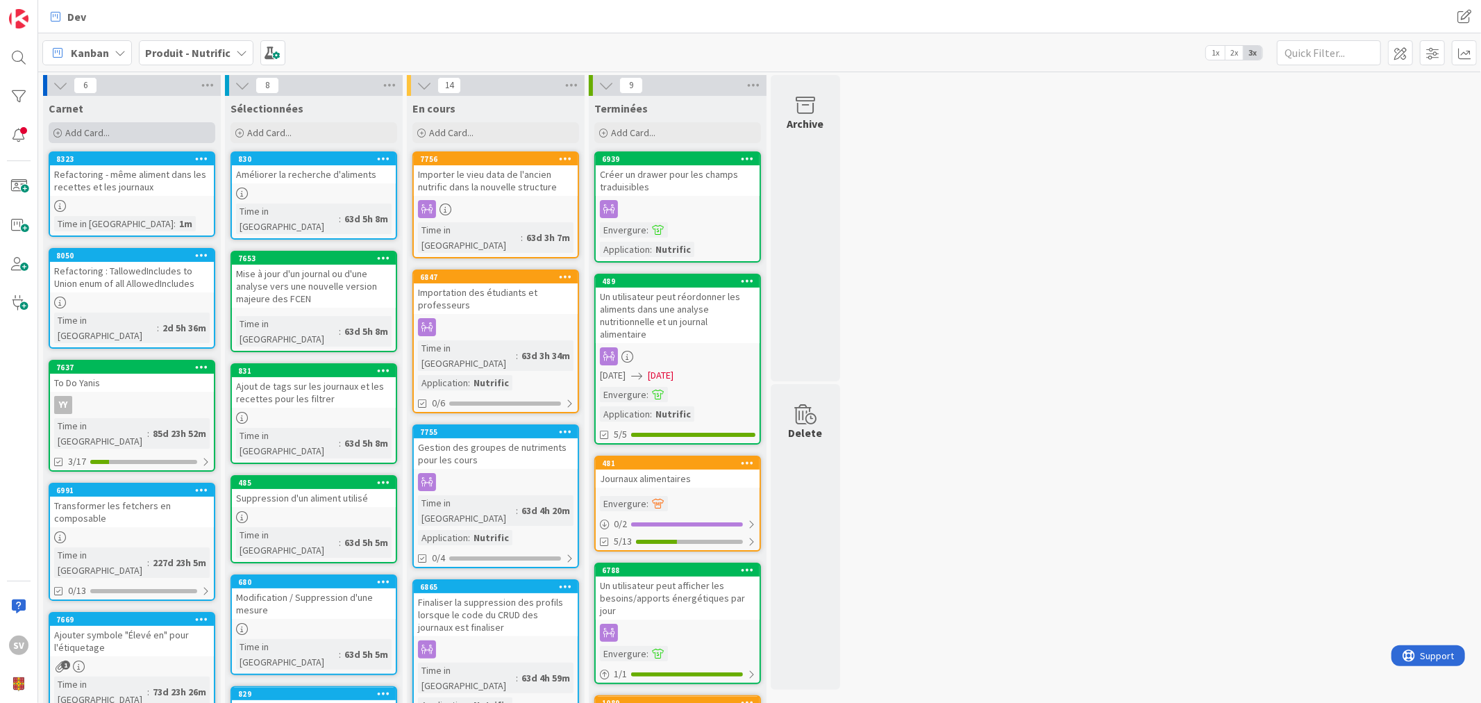
click at [116, 139] on div "Add Card..." at bounding box center [132, 132] width 167 height 21
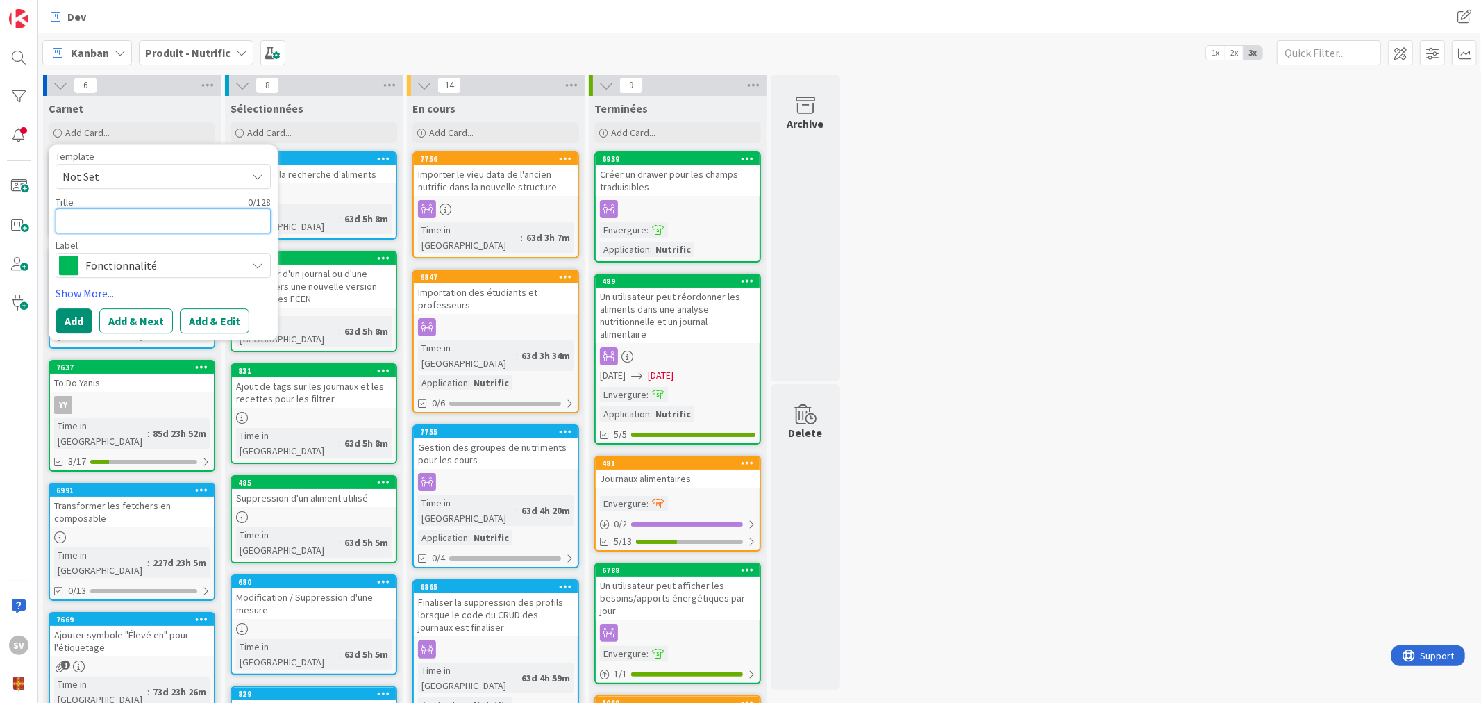
type textarea "x"
type textarea "R"
type textarea "x"
type textarea "Re"
type textarea "x"
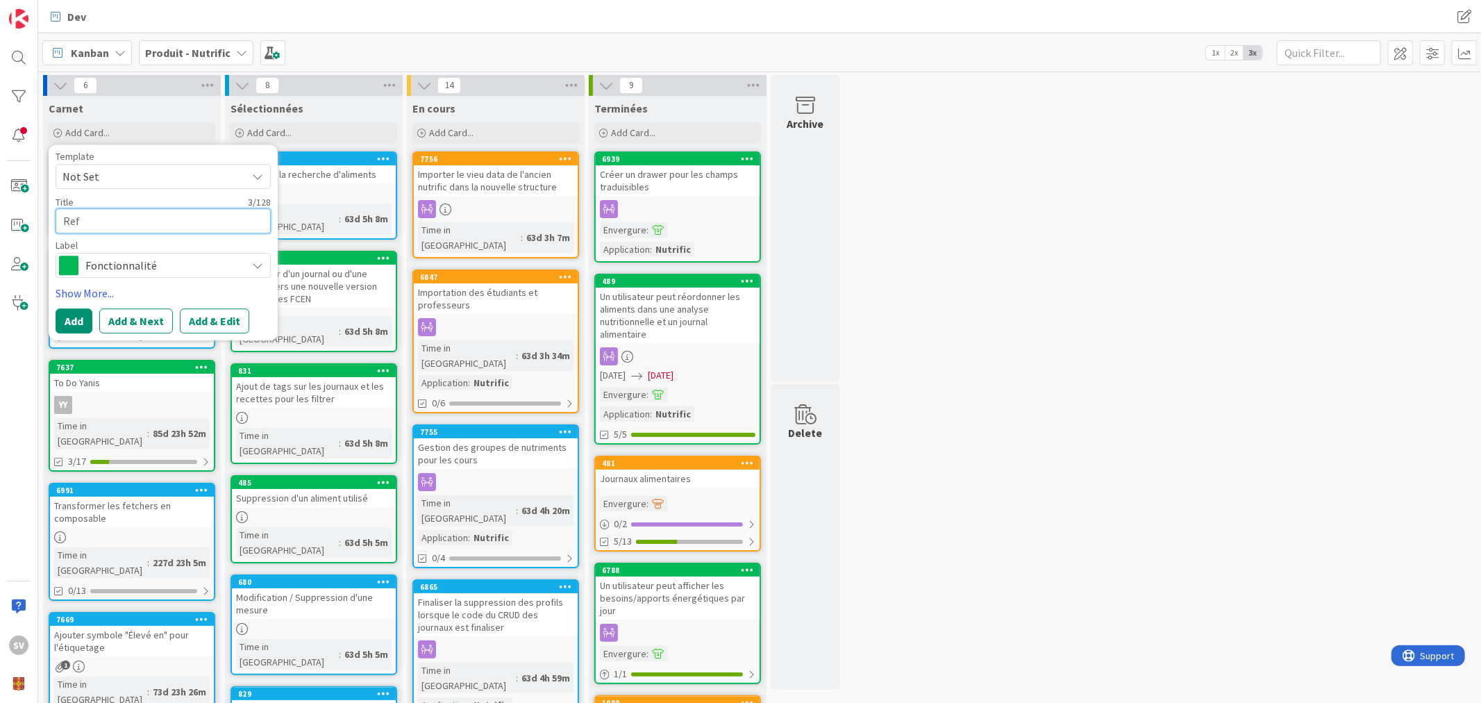
type textarea "Refa"
type textarea "x"
type textarea "Refac"
type textarea "x"
type textarea "Refact"
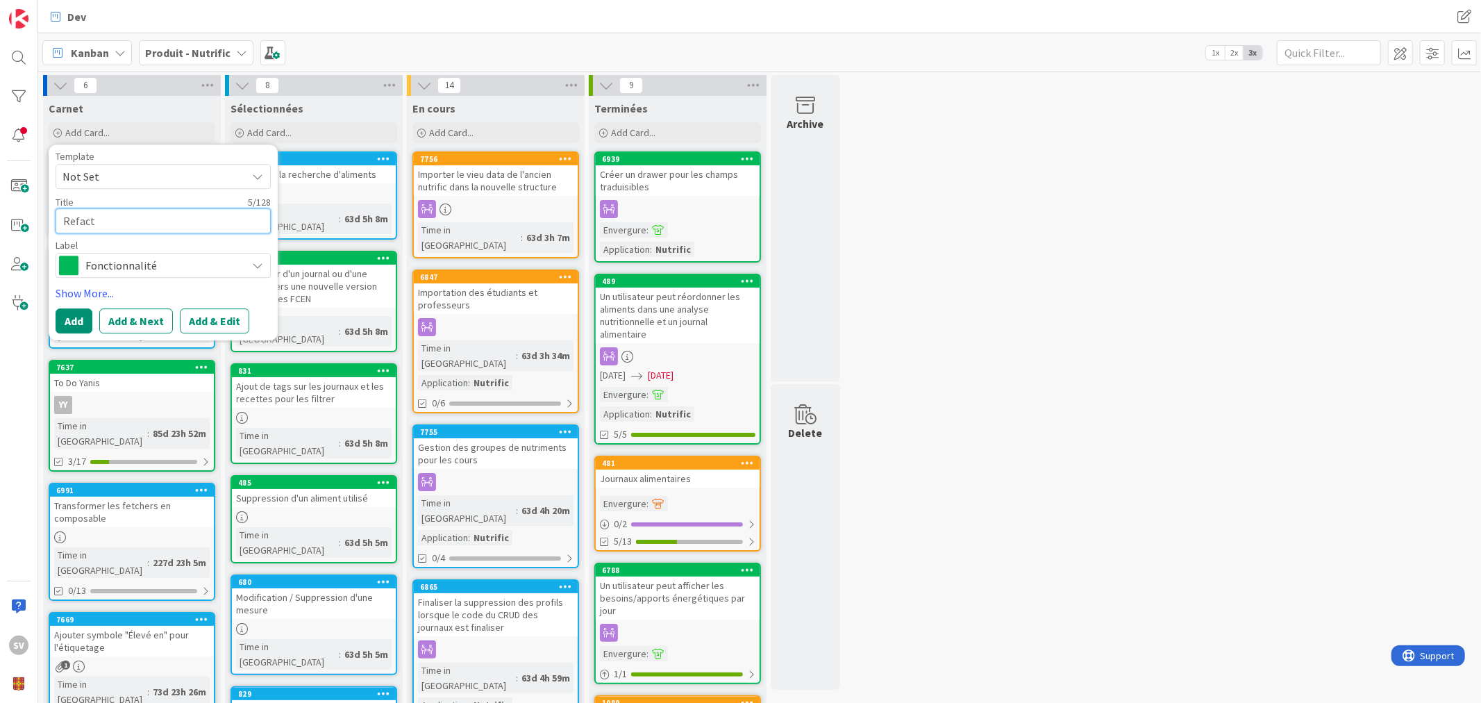
type textarea "x"
type textarea "Refacto"
type textarea "x"
type textarea "Refactor"
type textarea "x"
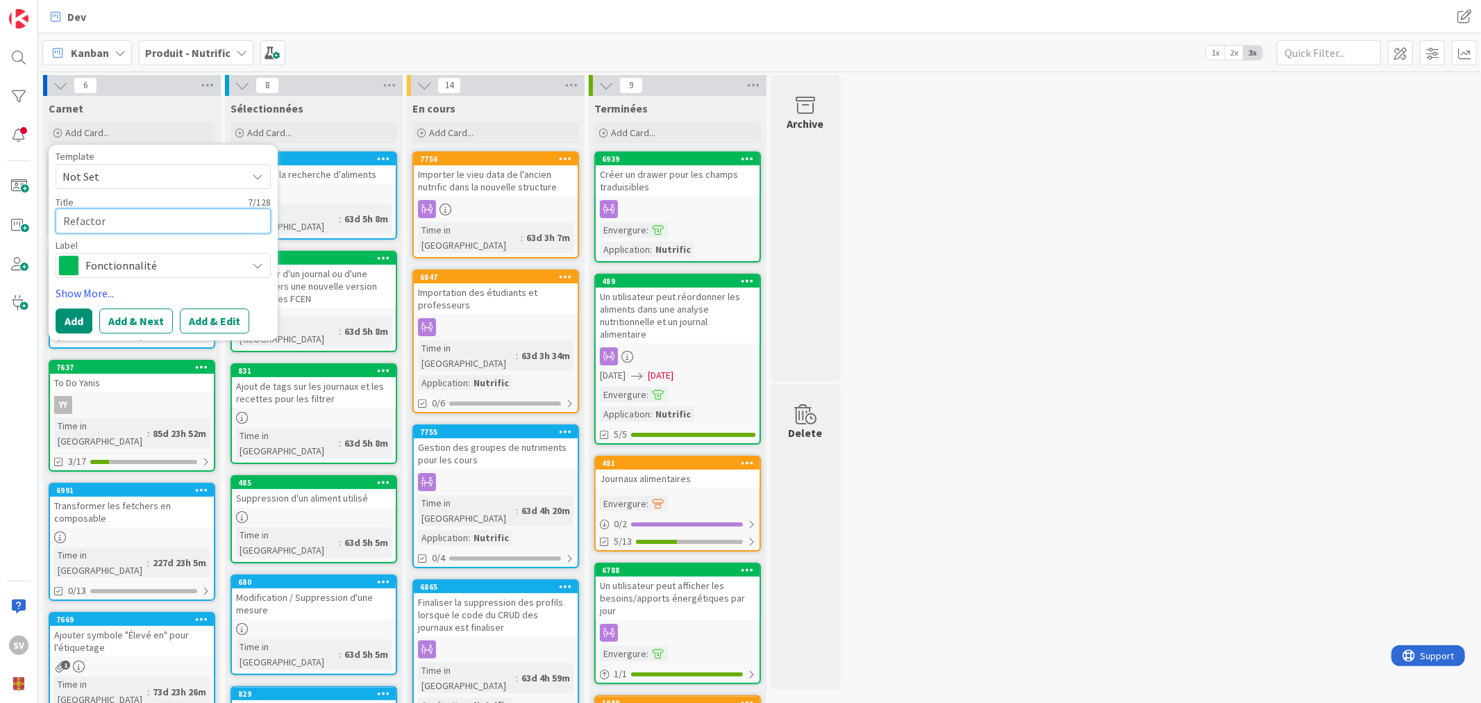
type textarea "Refactori"
type textarea "x"
type textarea "Refactorin"
type textarea "x"
type textarea "Refactoring"
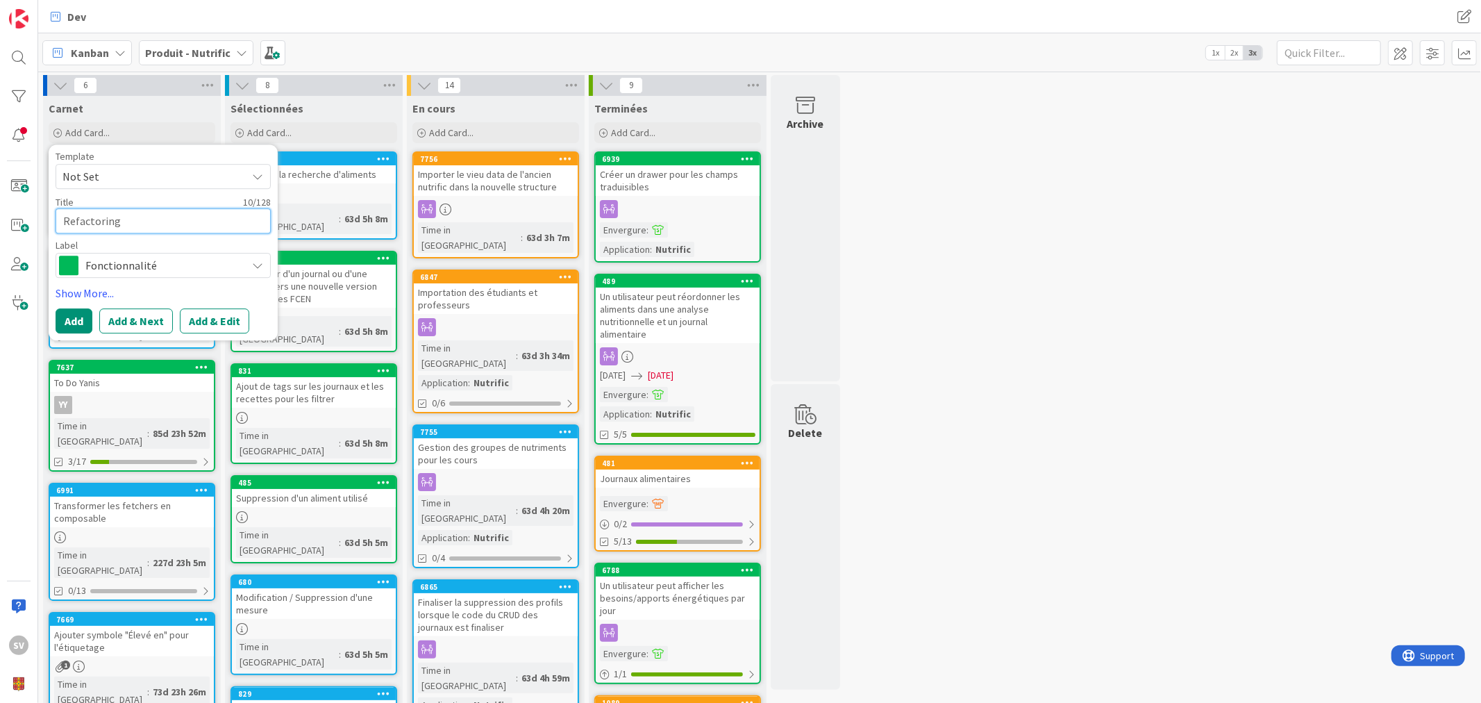
type textarea "x"
type textarea "Refactoring"
type textarea "x"
type textarea "Refactoring :"
type textarea "x"
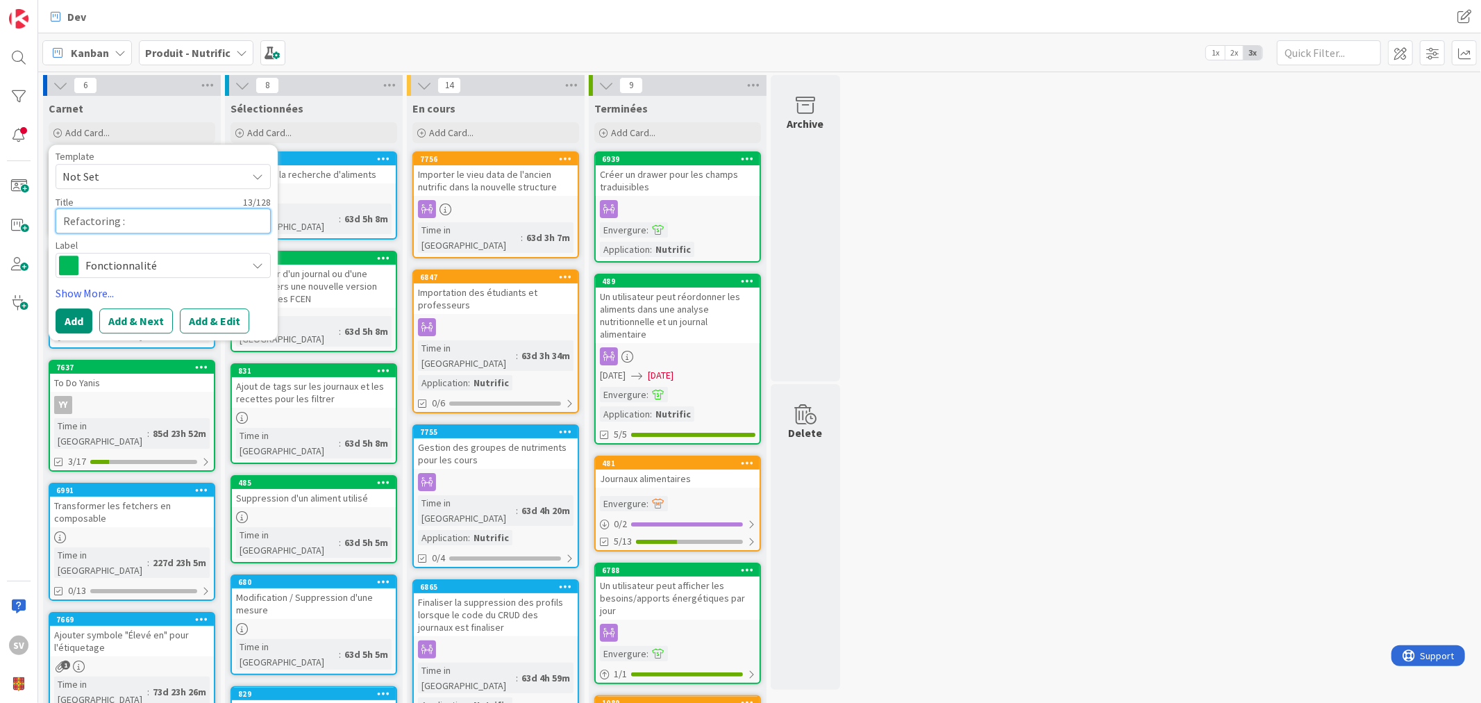
type textarea "Refactoring :"
type textarea "x"
type textarea "Refactoring : ch"
type textarea "x"
type textarea "Refactoring : cho"
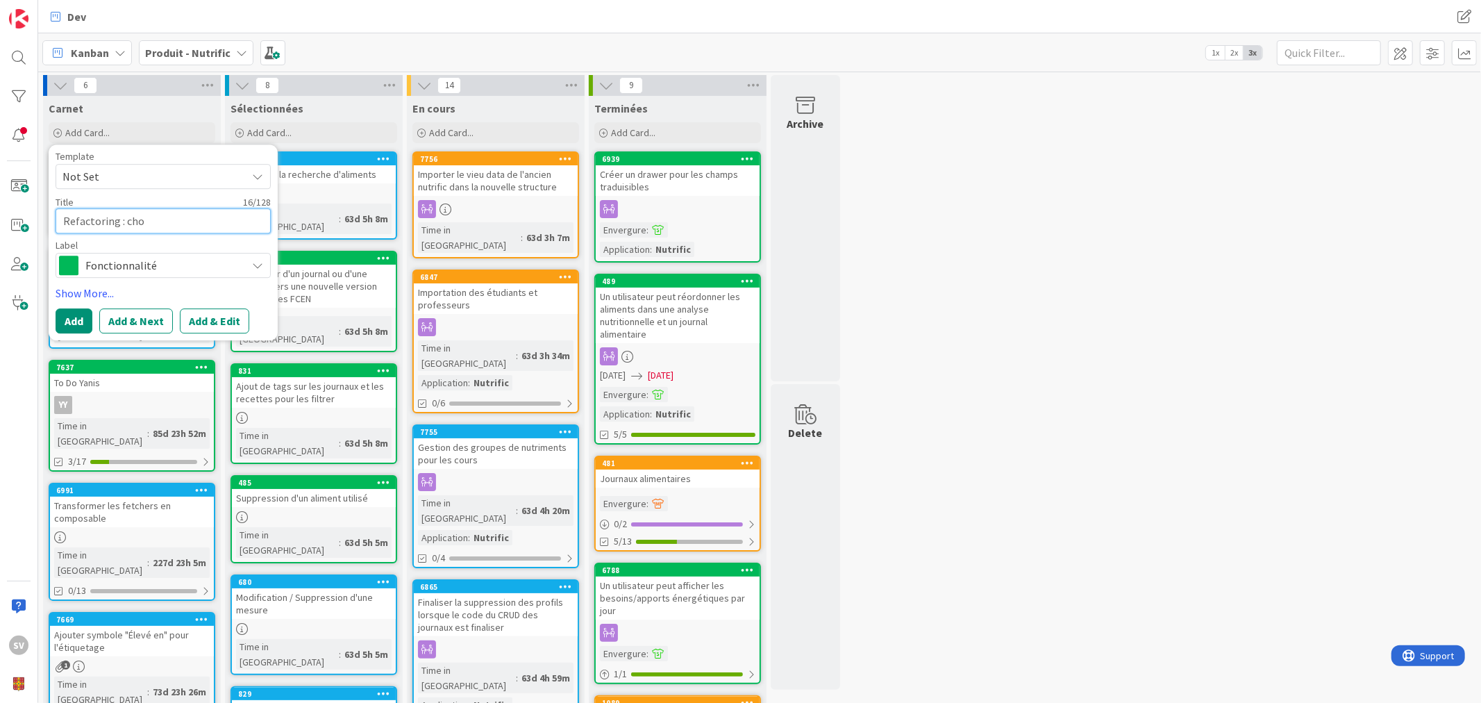
type textarea "x"
type textarea "Refactoring : choi"
type textarea "x"
type textarea "Refactoring : choix"
type textarea "x"
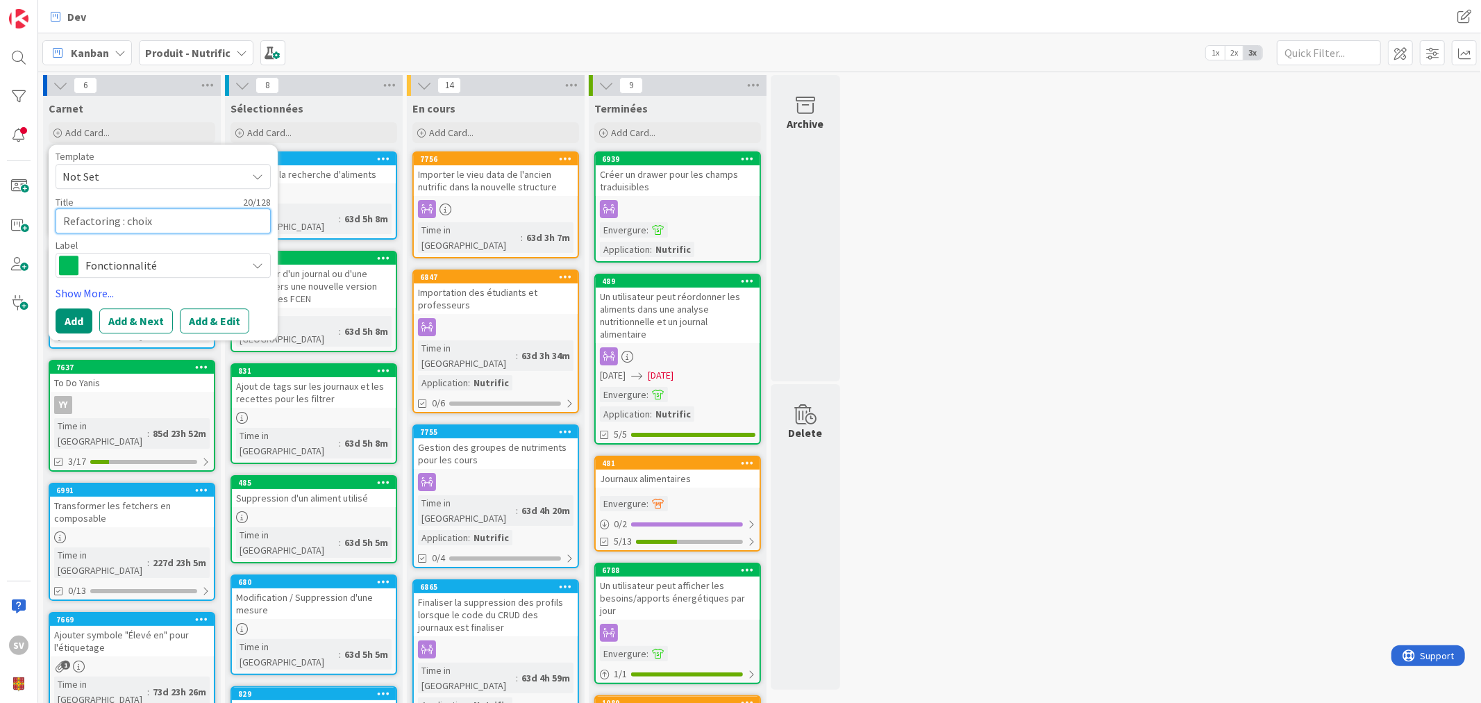
type textarea "Refactoring : choix d"
type textarea "x"
type textarea "Refactoring : choix de"
type textarea "x"
type textarea "Refactoring : choix de l"
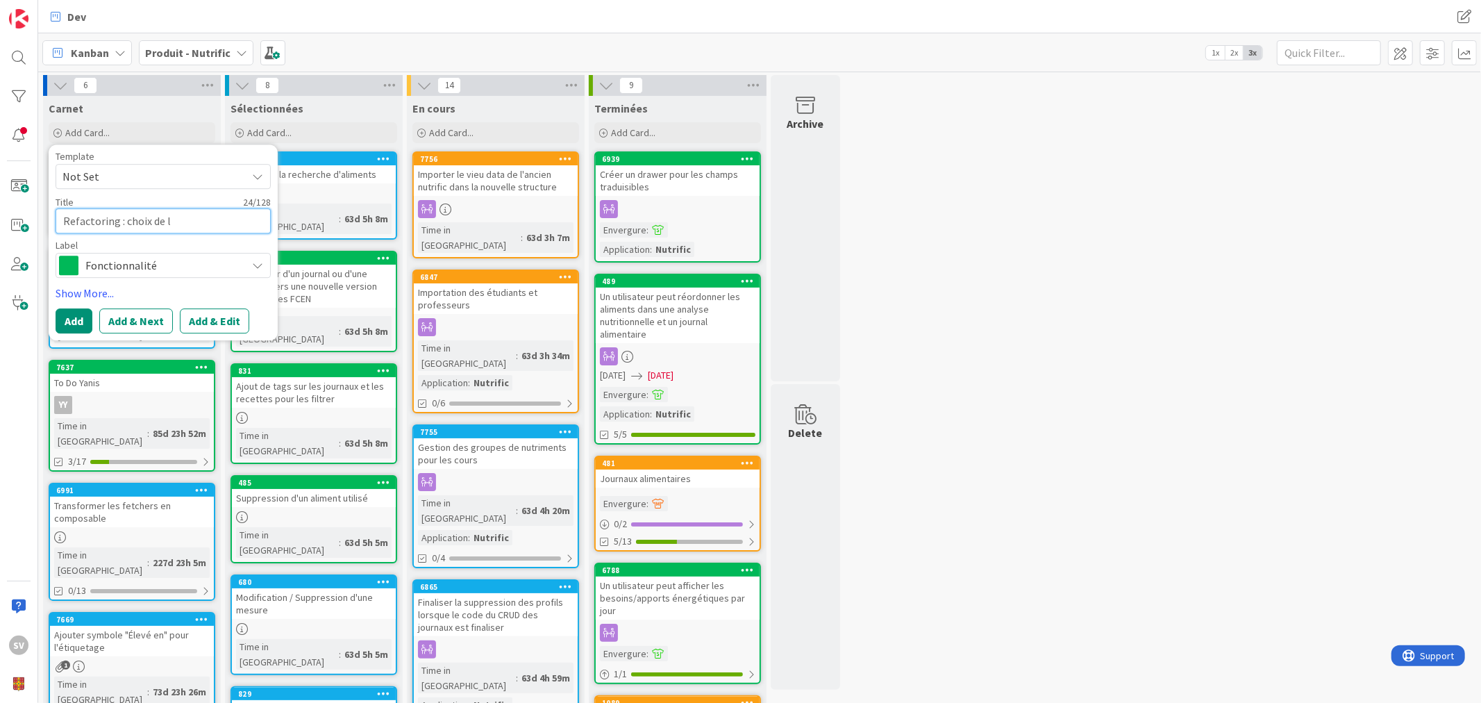
type textarea "x"
type textarea "Refactoring : choix de l'"
type textarea "x"
type textarea "Refactoring : choix de l'a"
type textarea "x"
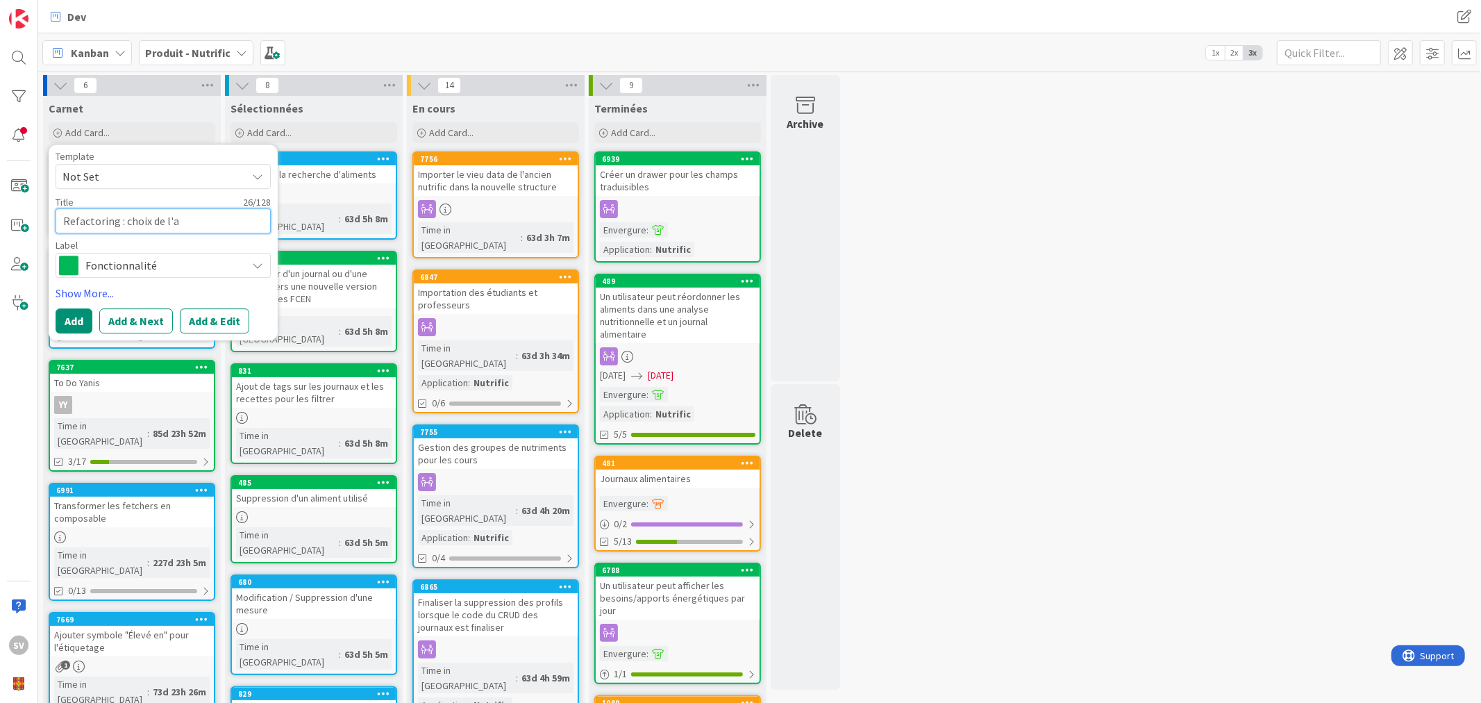
type textarea "Refactoring : choix de l'aj"
type textarea "x"
type textarea "Refactoring : choix de l'ajo"
type textarea "x"
type textarea "Refactoring : choix de l'ajou"
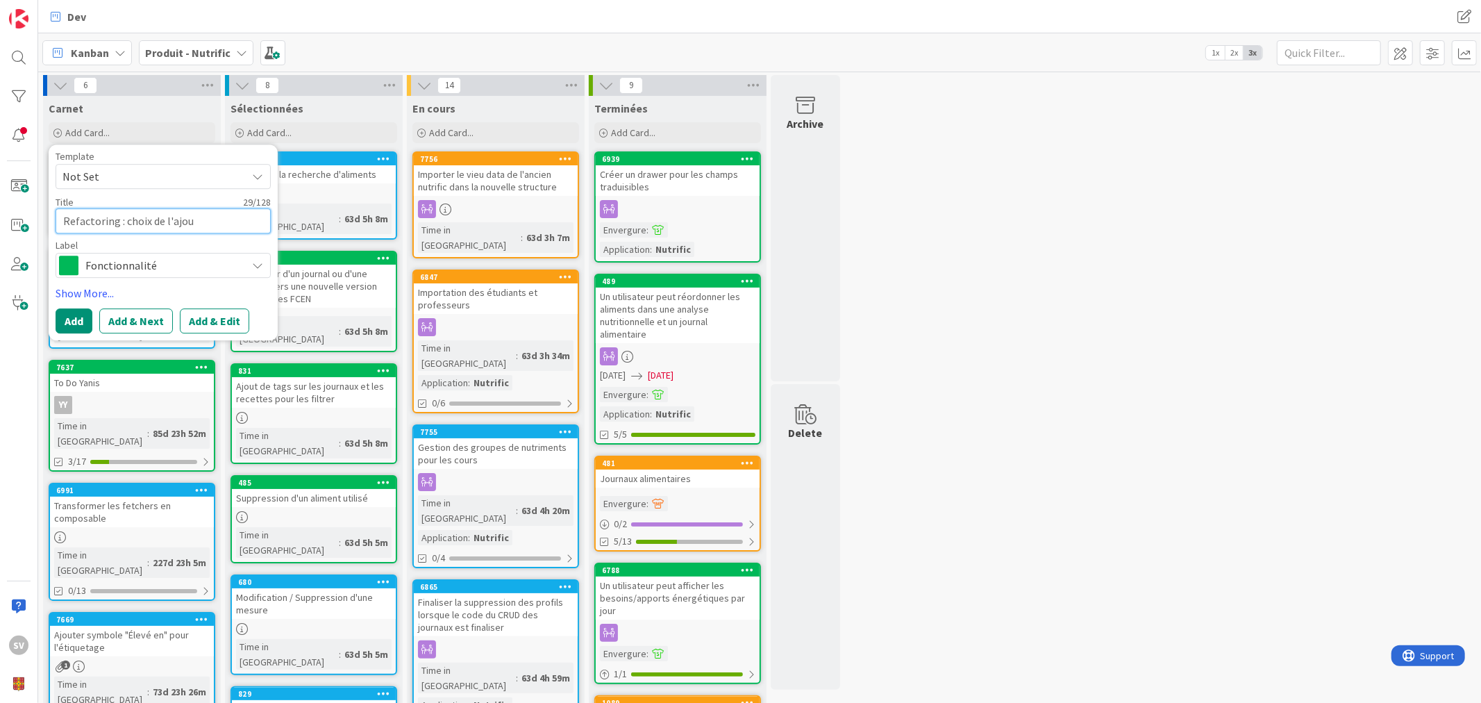
type textarea "x"
type textarea "Refactoring : choix de l'ajout"
type textarea "x"
type textarea "Refactoring : choix de l'ajout d"
type textarea "x"
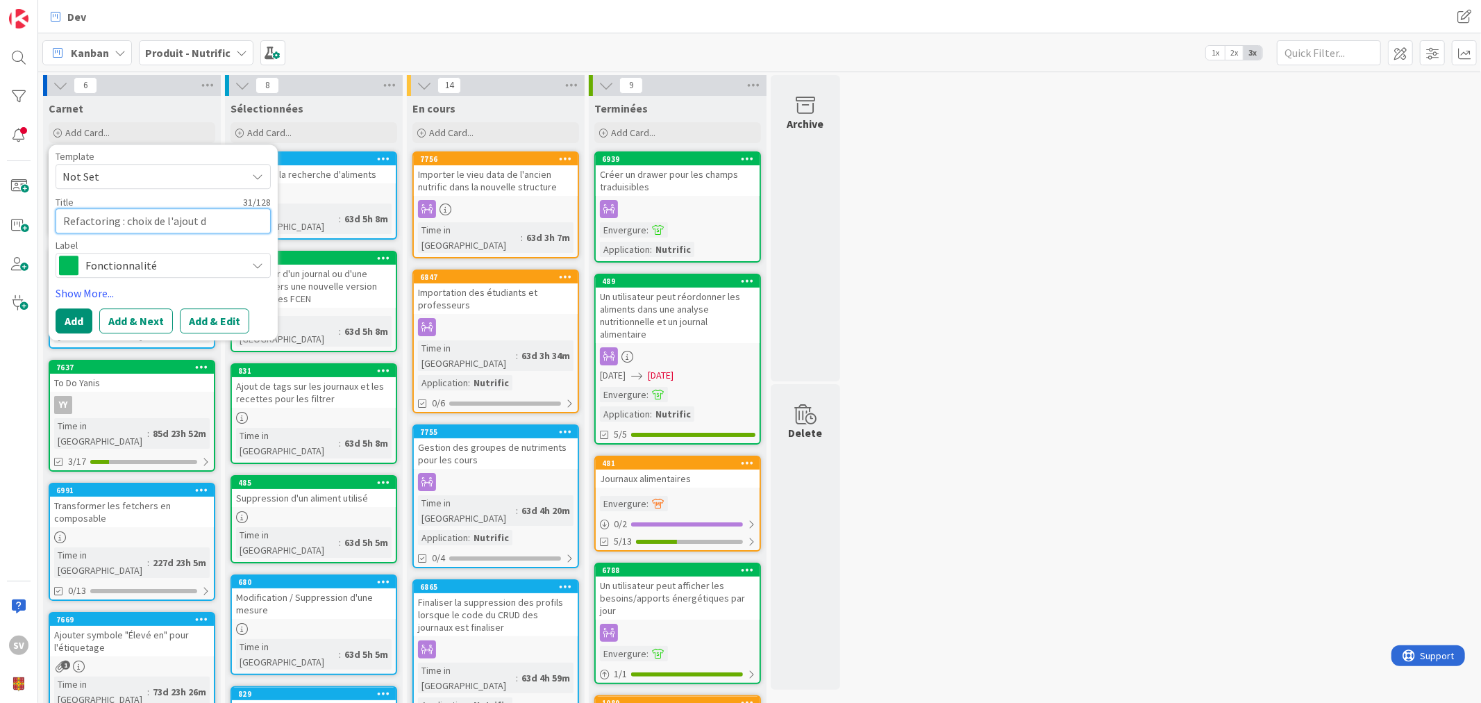
type textarea "Refactoring : choix de l'ajout de"
type textarea "x"
type textarea "Refactoring : choix de l'ajout des"
type textarea "x"
type textarea "Refactoring : choix de l'ajout des a"
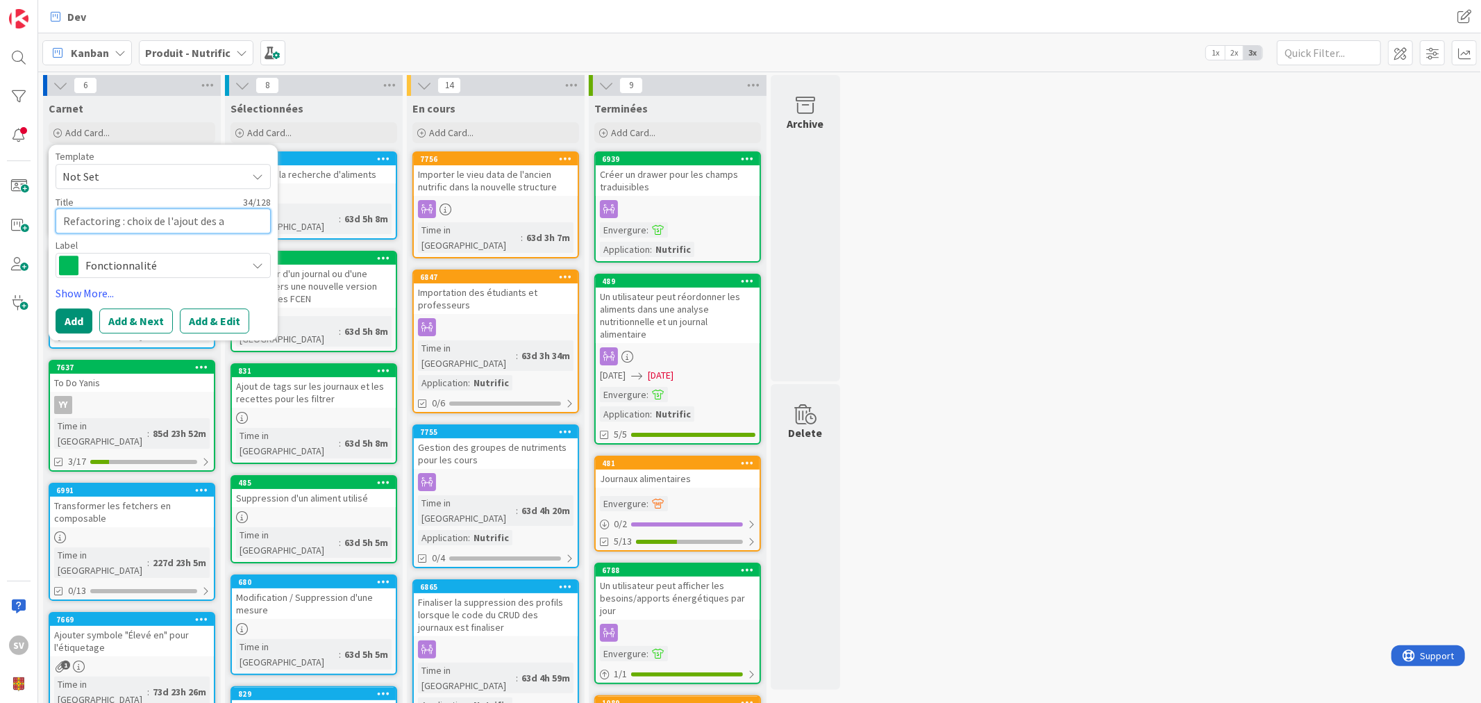
type textarea "x"
type textarea "Refactoring : choix de l'ajout des al"
type textarea "x"
type textarea "Refactoring : choix de l'ajout des ali"
type textarea "x"
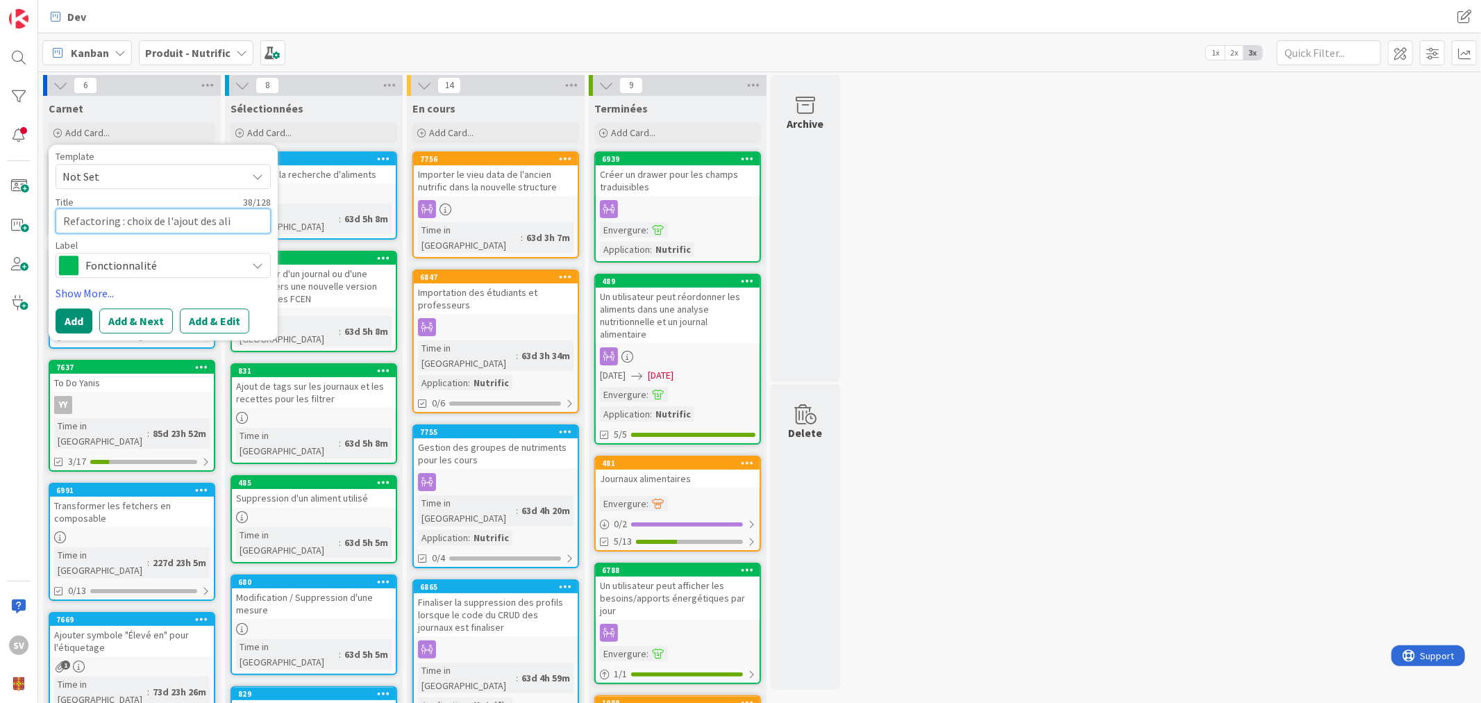
type textarea "Refactoring : choix de l'ajout des alim"
type textarea "x"
type textarea "Refactoring : choix de l'ajout des alime"
type textarea "x"
type textarea "Refactoring : choix de l'ajout des alimen"
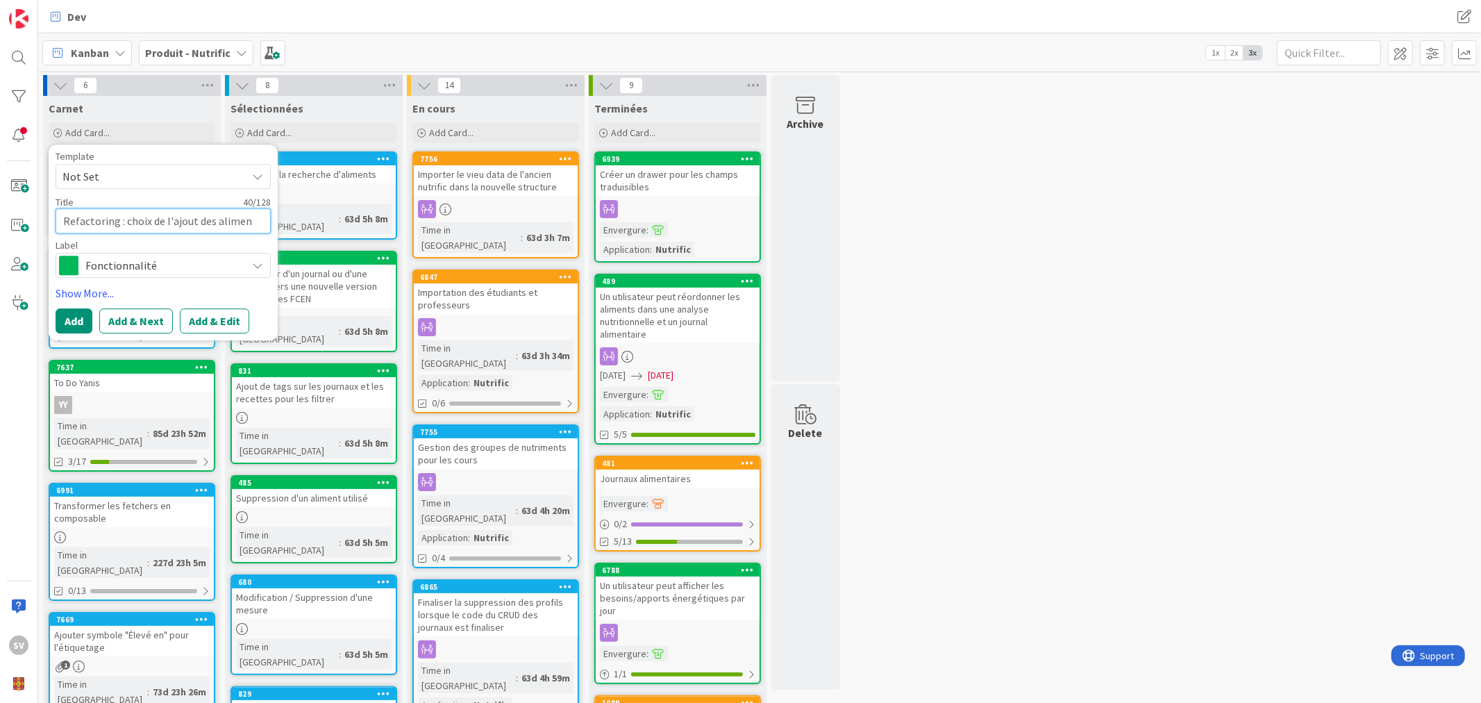
type textarea "x"
type textarea "Refactoring : choix de l'ajout des aliment"
type textarea "x"
type textarea "Refactoring : choix de l'ajout des aliments"
type textarea "x"
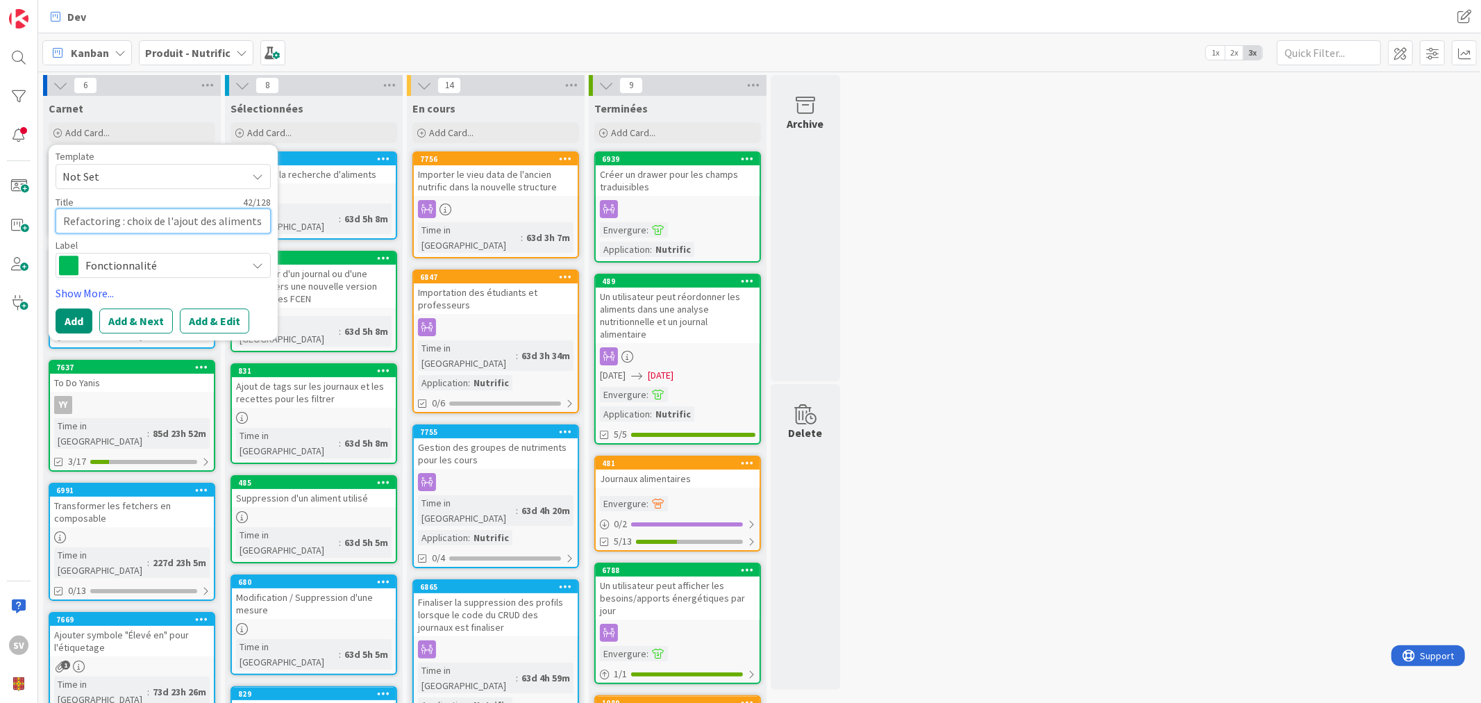
type textarea "Refactoring : choix de l'ajout des aliments"
type textarea "x"
type textarea "Refactoring : choix de l'ajout des aliments d"
type textarea "x"
type textarea "Refactoring : choix de l'ajout des aliments dan"
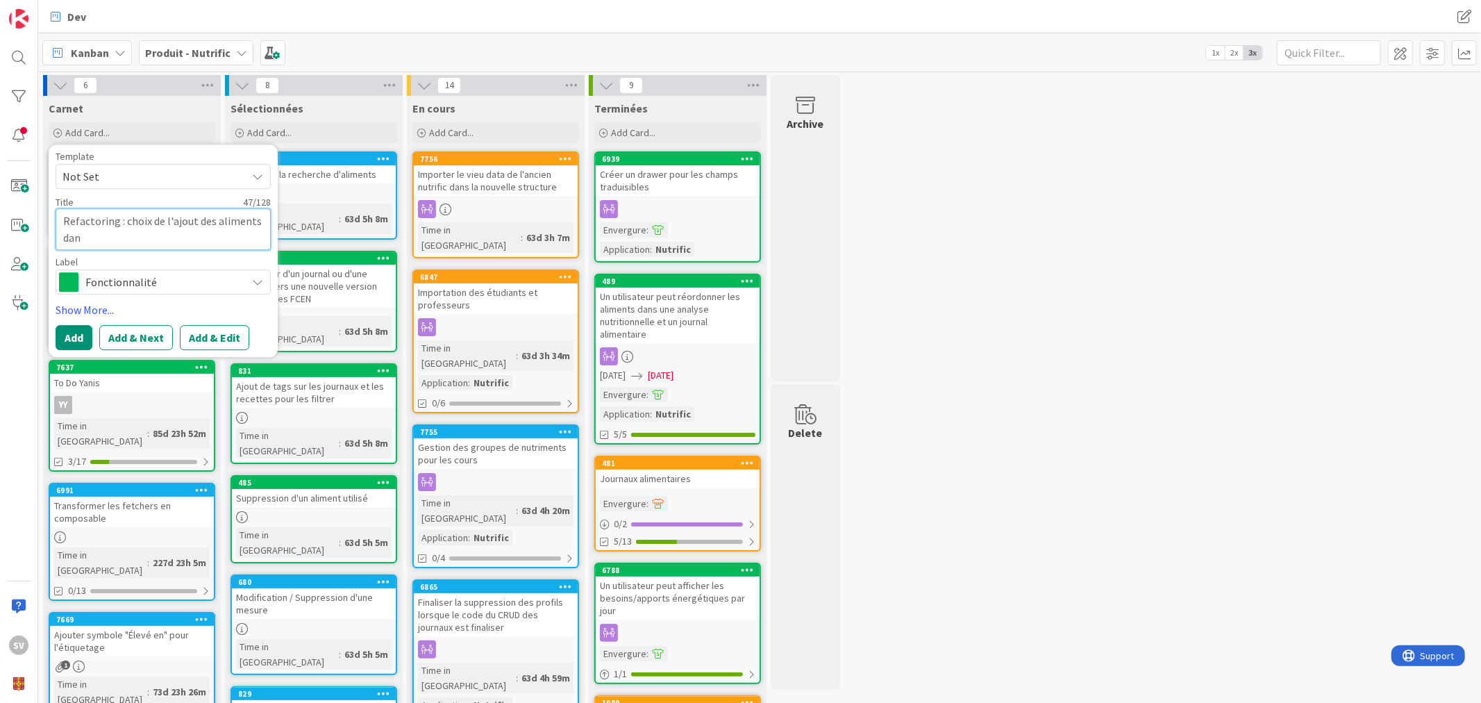
type textarea "x"
type textarea "Refactoring : choix de l'ajout des aliments dans"
type textarea "x"
type textarea "Refactoring : choix de l'ajout des aliments dans"
click at [162, 276] on span "Fonctionnalité" at bounding box center [162, 281] width 154 height 19
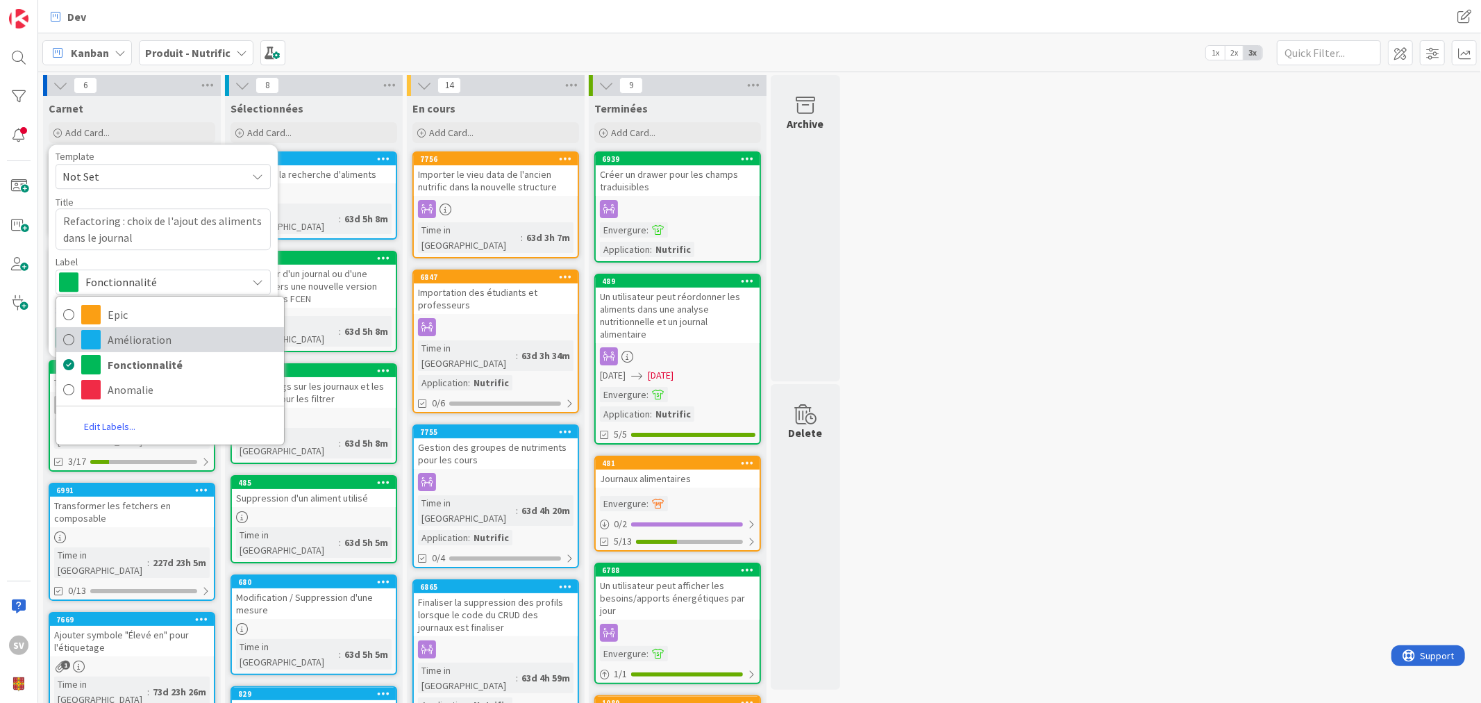
click at [147, 335] on span "Amélioration" at bounding box center [192, 339] width 169 height 21
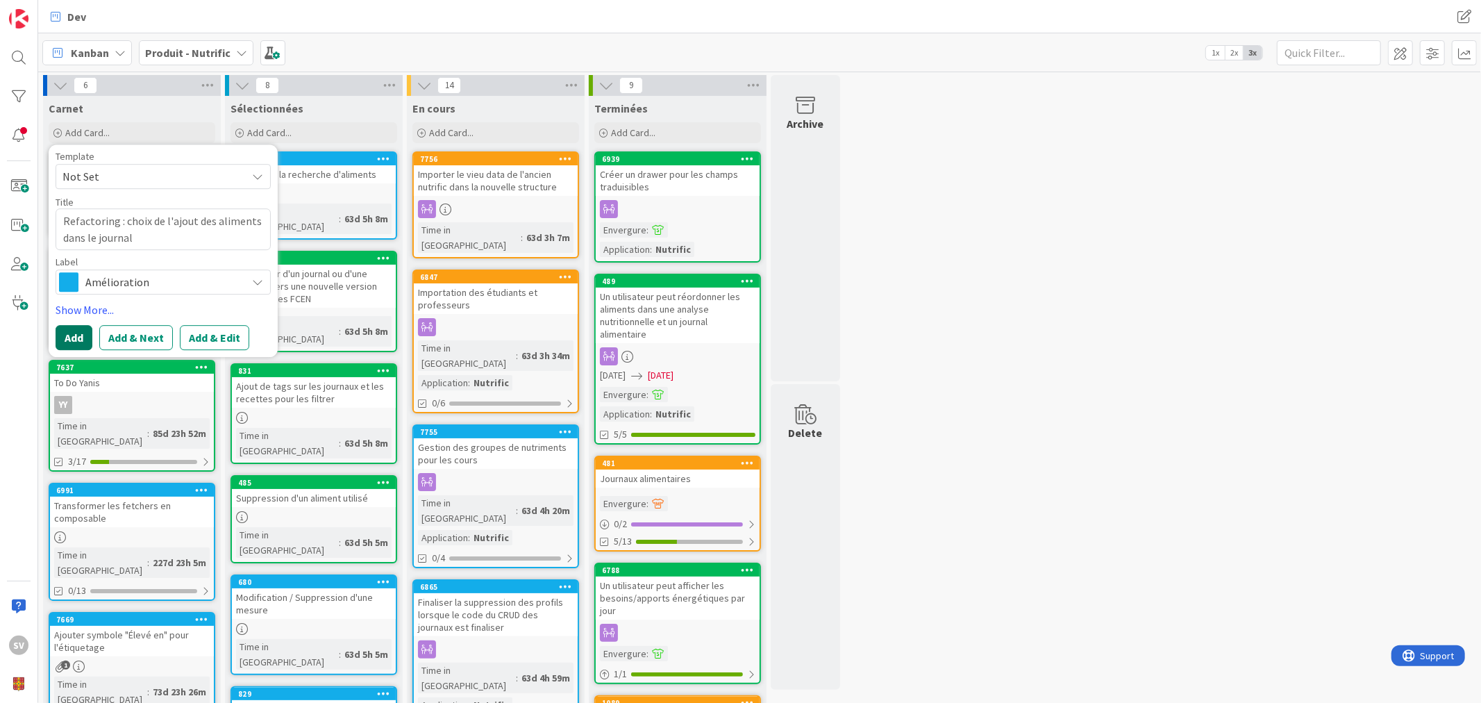
click at [69, 337] on button "Add" at bounding box center [74, 337] width 37 height 25
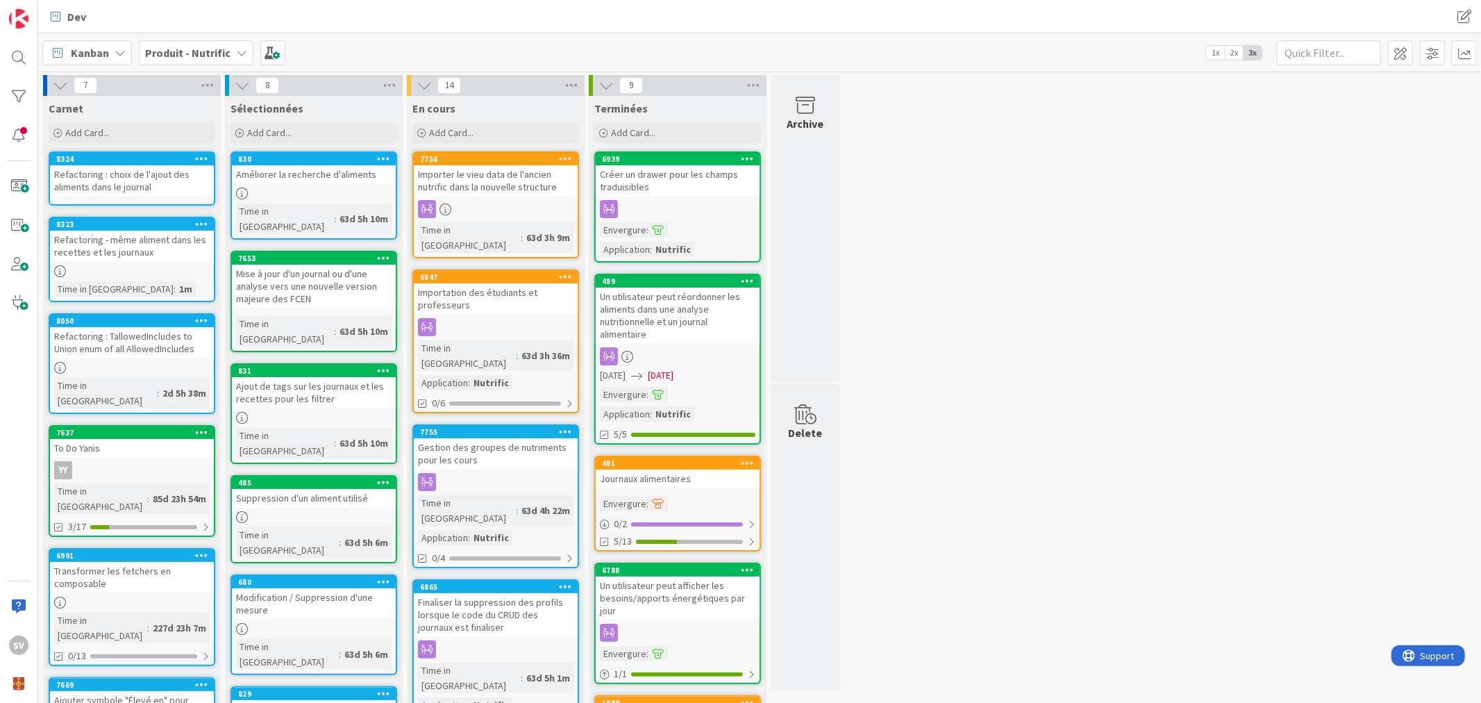
click at [143, 184] on div "Refactoring : choix de l'ajout des aliments dans le journal" at bounding box center [132, 180] width 164 height 31
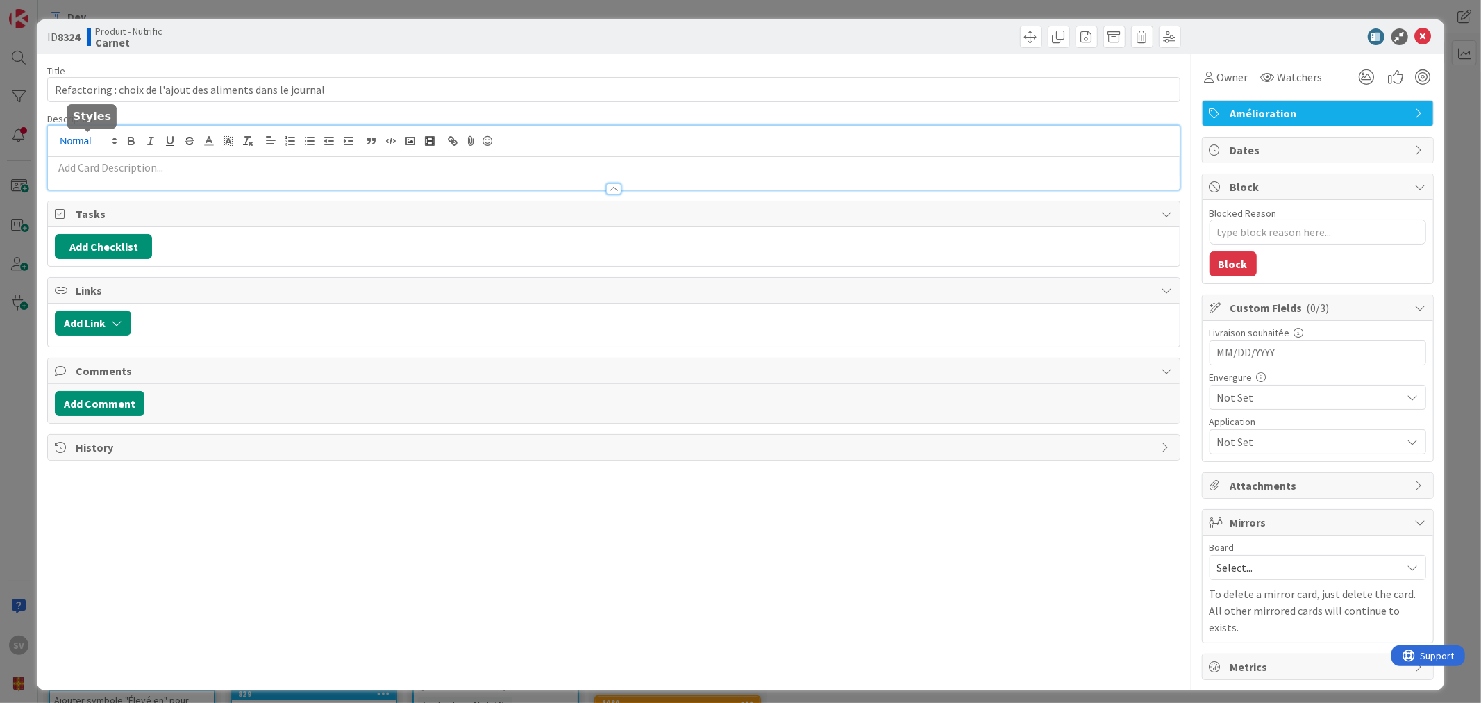
drag, startPoint x: 108, startPoint y: 140, endPoint x: 116, endPoint y: 140, distance: 8.4
click at [108, 140] on div at bounding box center [613, 158] width 1131 height 64
click at [160, 87] on input "Refactoring : choix de l'ajout des aliments dans le journal" at bounding box center [613, 89] width 1132 height 25
click at [182, 181] on div at bounding box center [613, 182] width 1131 height 15
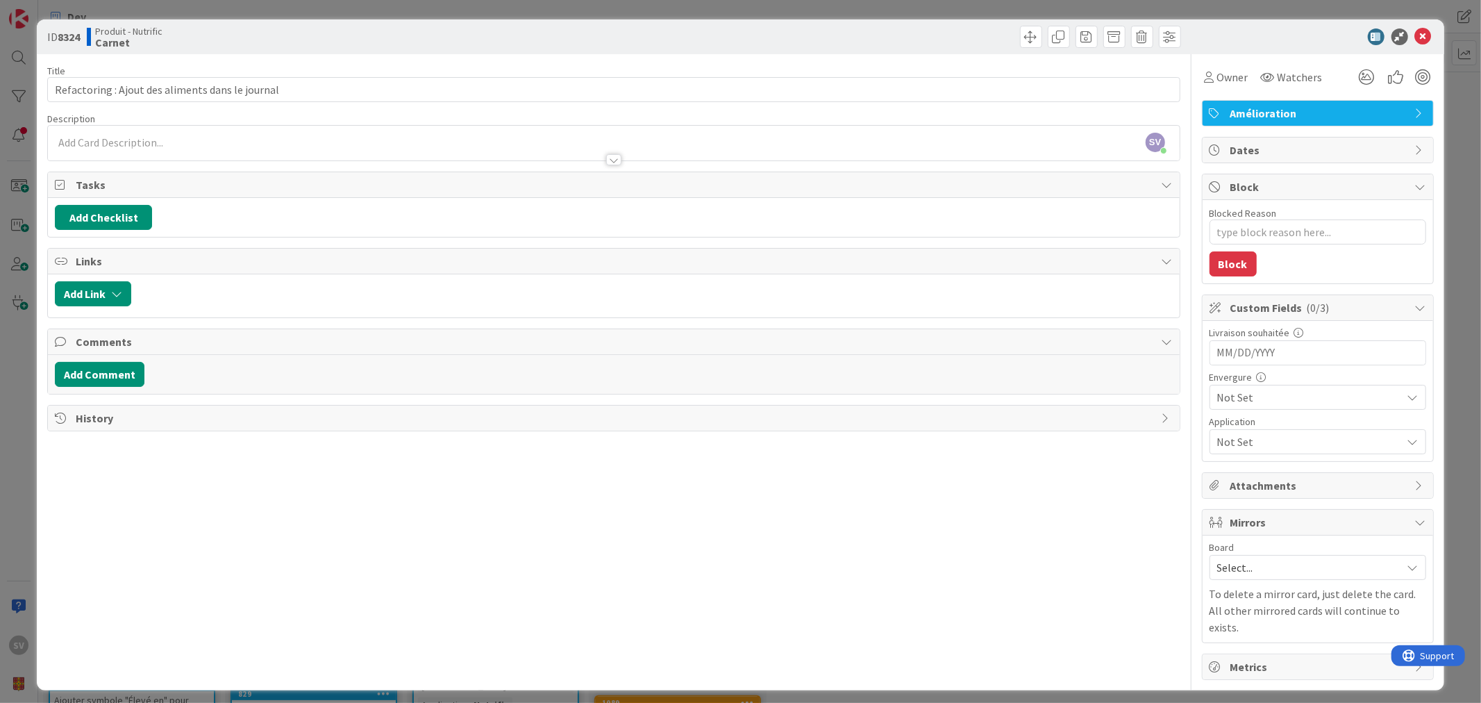
click at [185, 151] on div at bounding box center [613, 153] width 1131 height 15
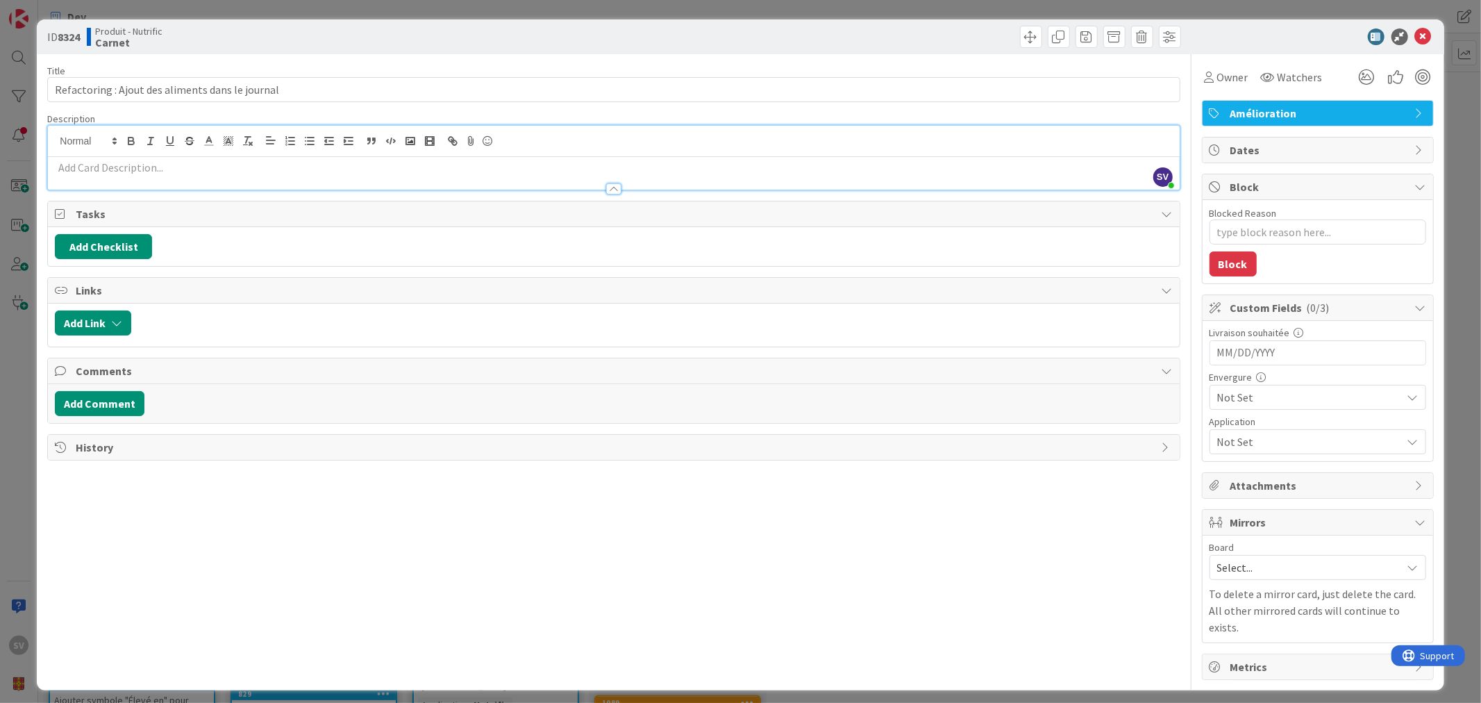
click at [170, 163] on p at bounding box center [613, 168] width 1117 height 16
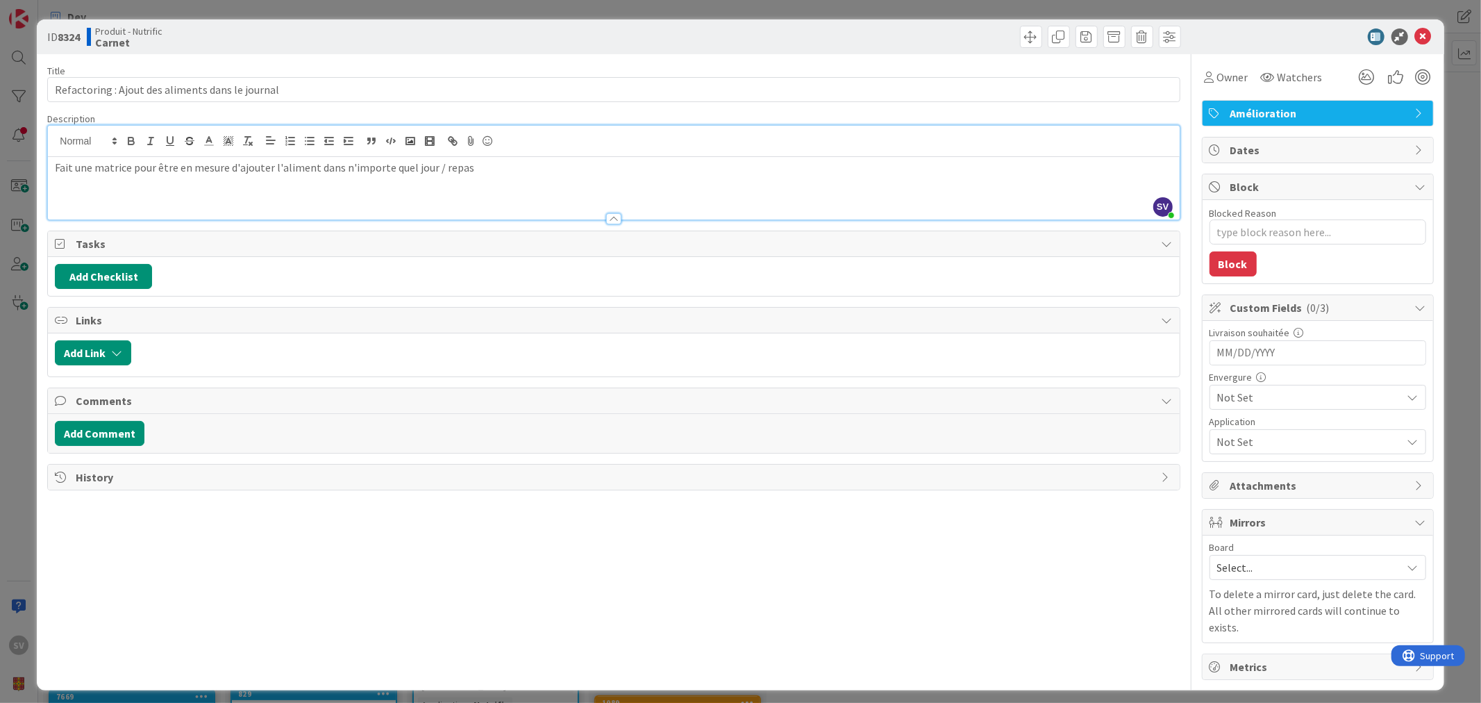
click at [442, 165] on p "Fait une matrice pour être en mesure d'ajouter l'aliment dans n'importe quel jo…" at bounding box center [613, 168] width 1117 height 16
click at [1432, 37] on div at bounding box center [1311, 36] width 246 height 17
click at [1421, 33] on icon at bounding box center [1423, 36] width 17 height 17
